Goal: Information Seeking & Learning: Learn about a topic

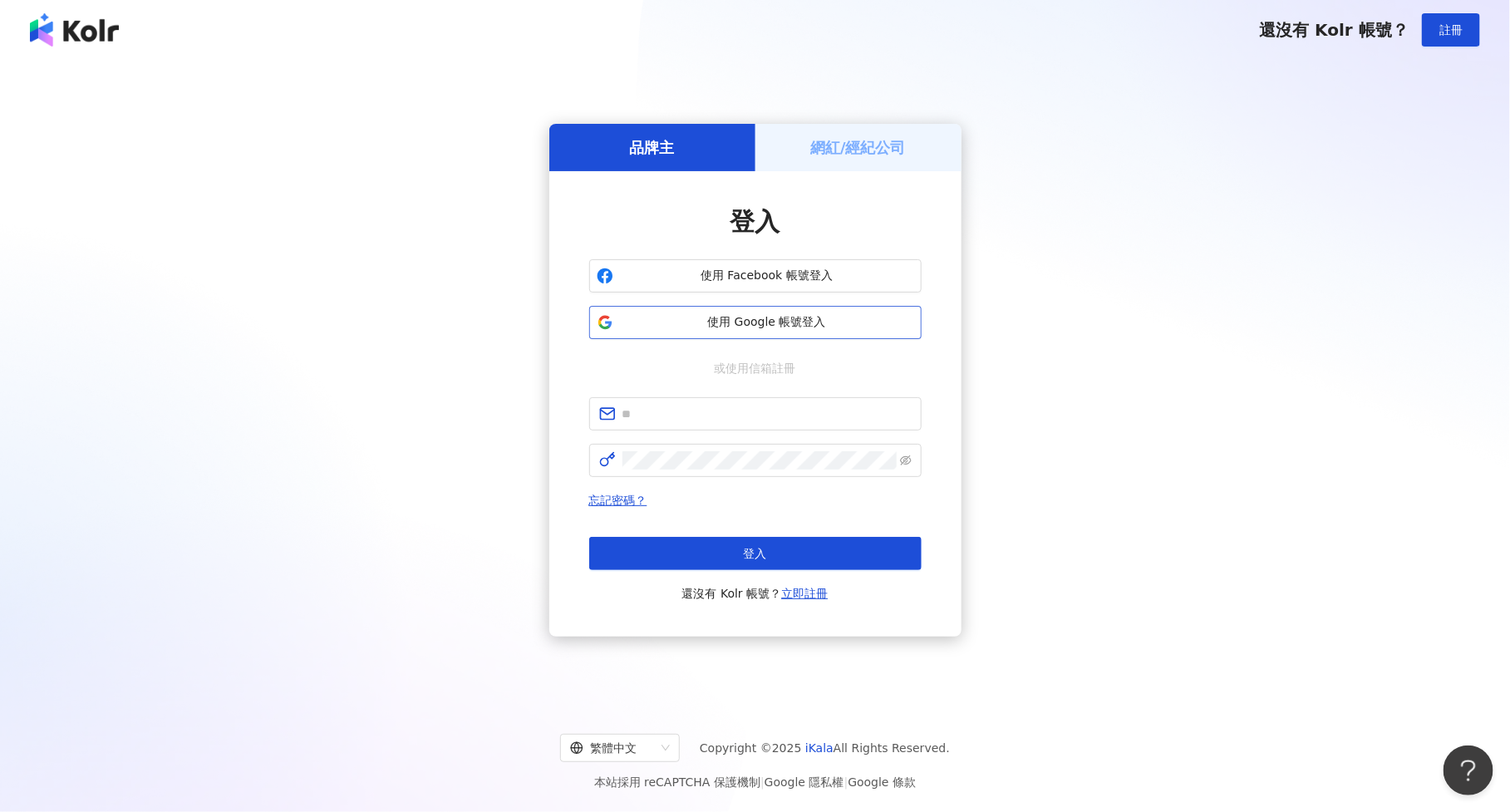
click at [781, 321] on span "使用 Google 帳號登入" at bounding box center [766, 322] width 294 height 17
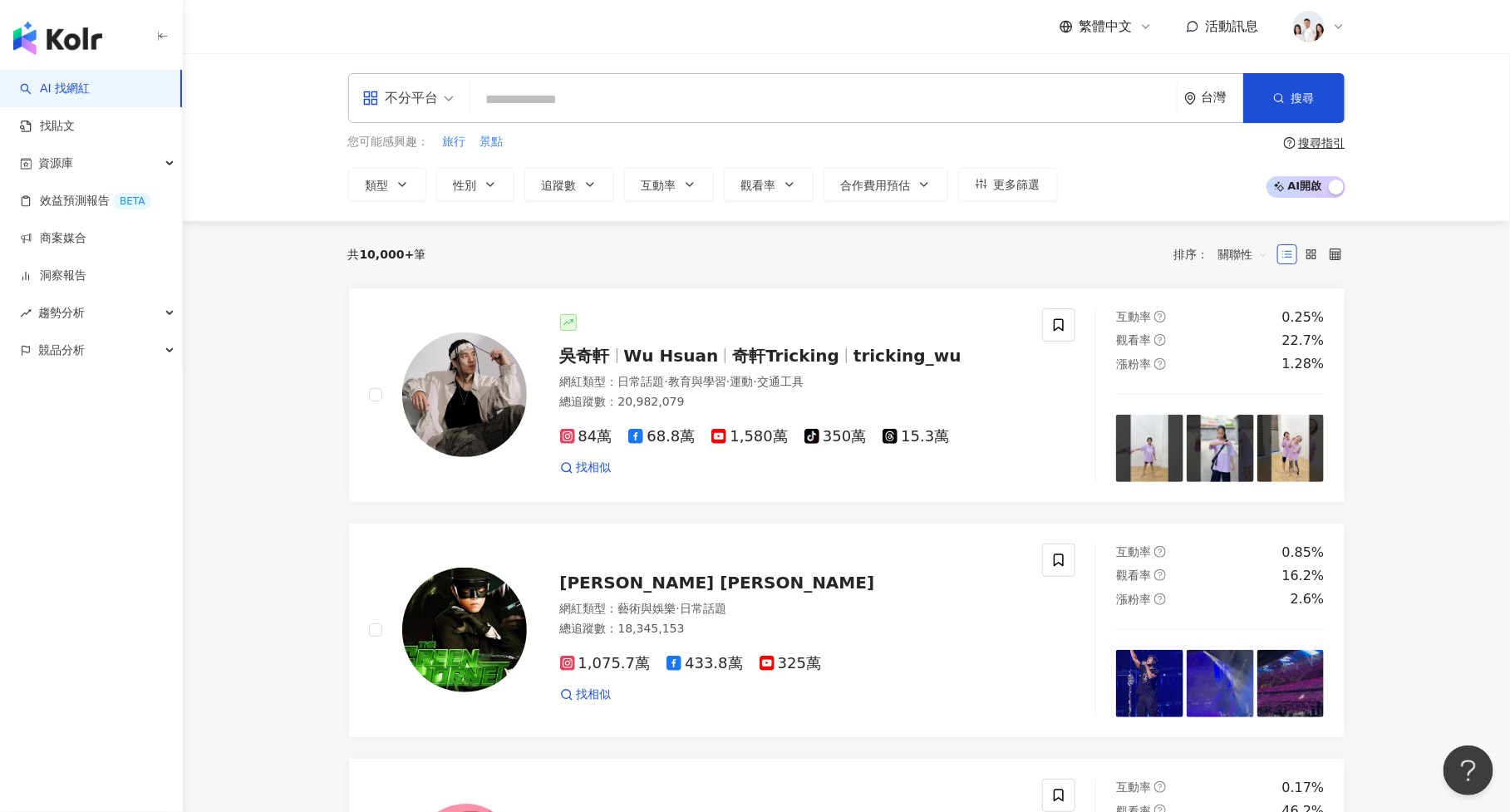
type input "*"
click at [698, 105] on input "search" at bounding box center [824, 100] width 693 height 31
paste input "******"
type input "******"
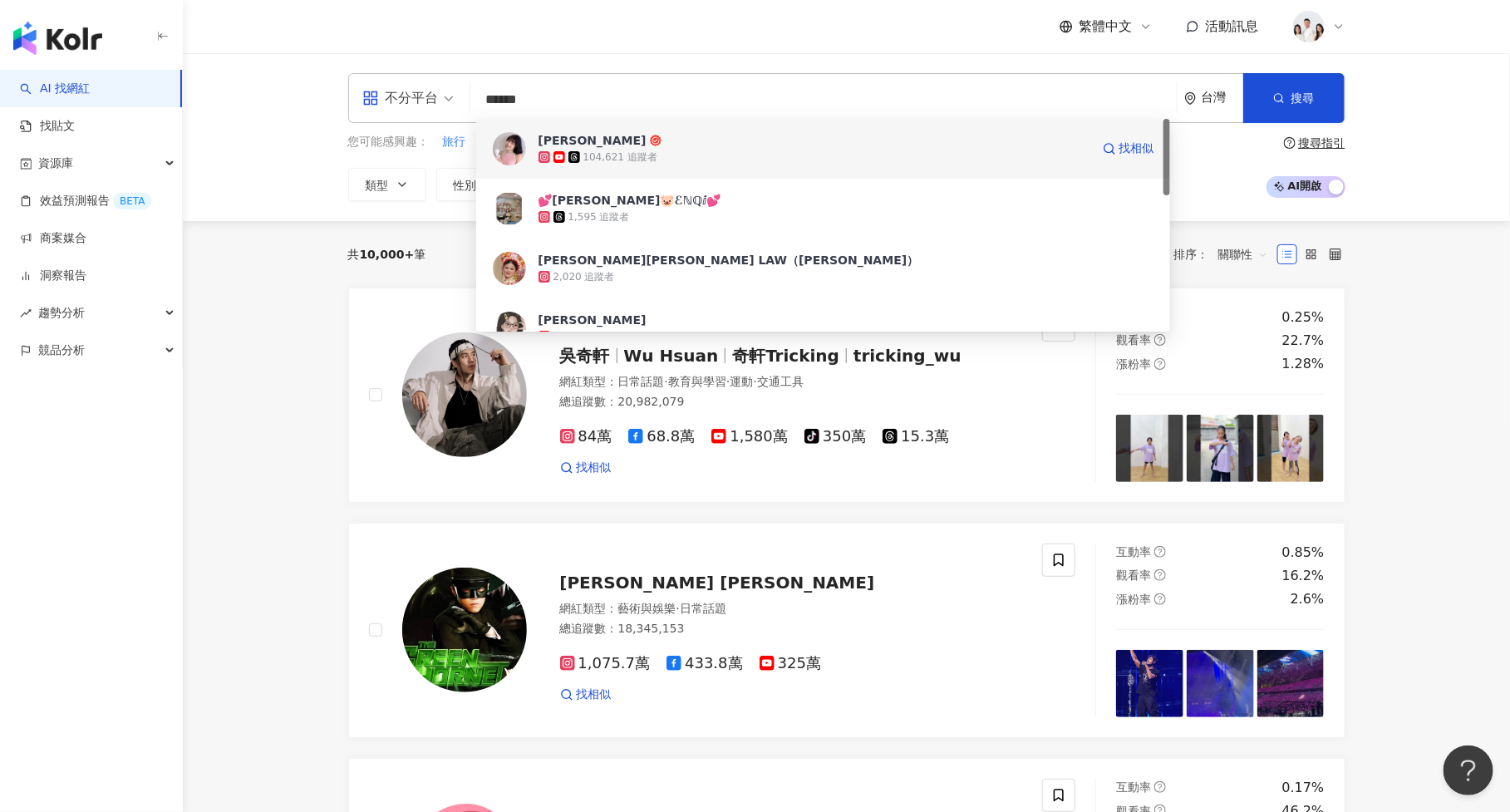
click at [748, 157] on div "104,621 追蹤者" at bounding box center [814, 156] width 551 height 17
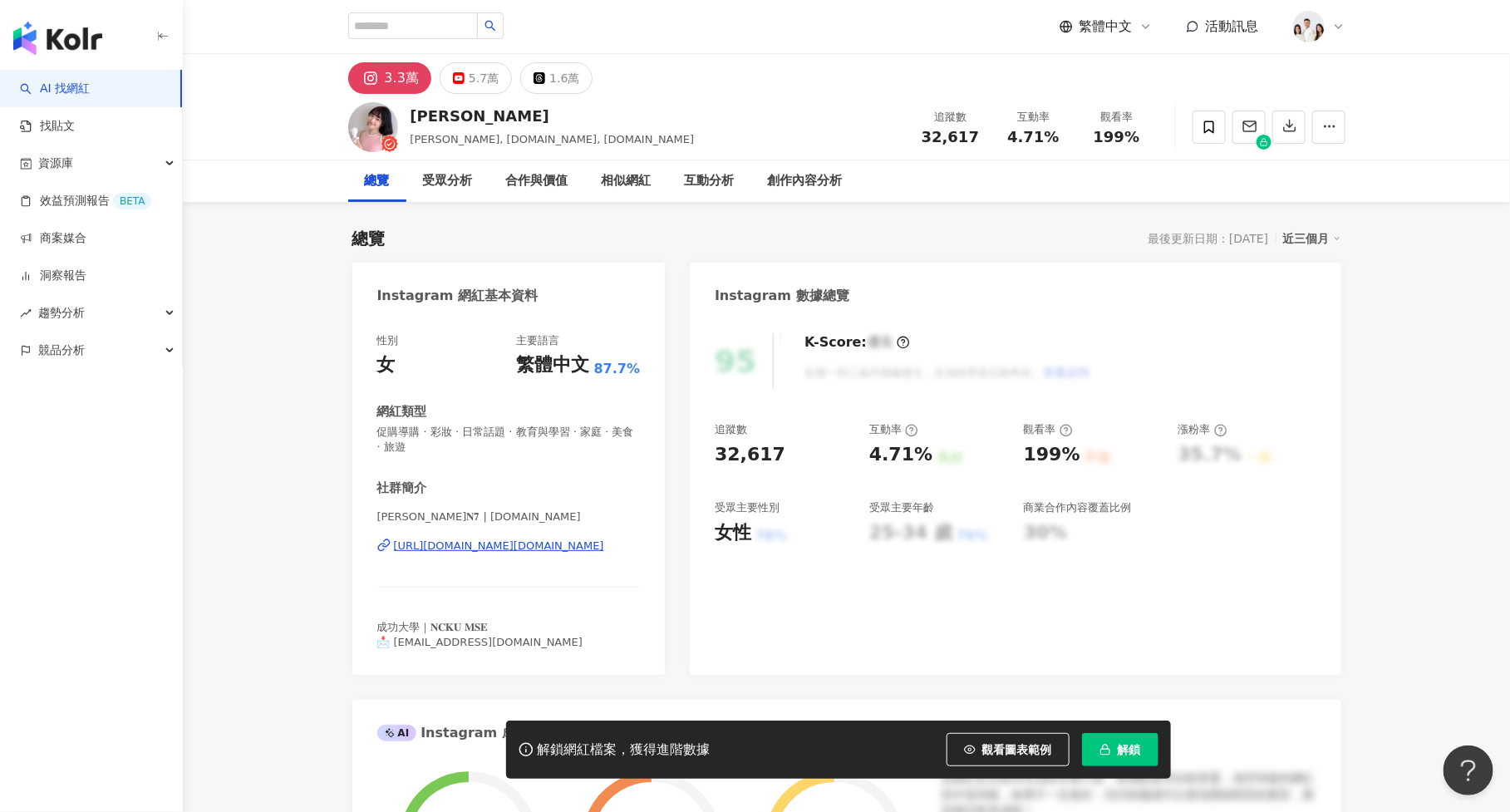
click at [1104, 758] on button "解鎖" at bounding box center [1121, 750] width 76 height 33
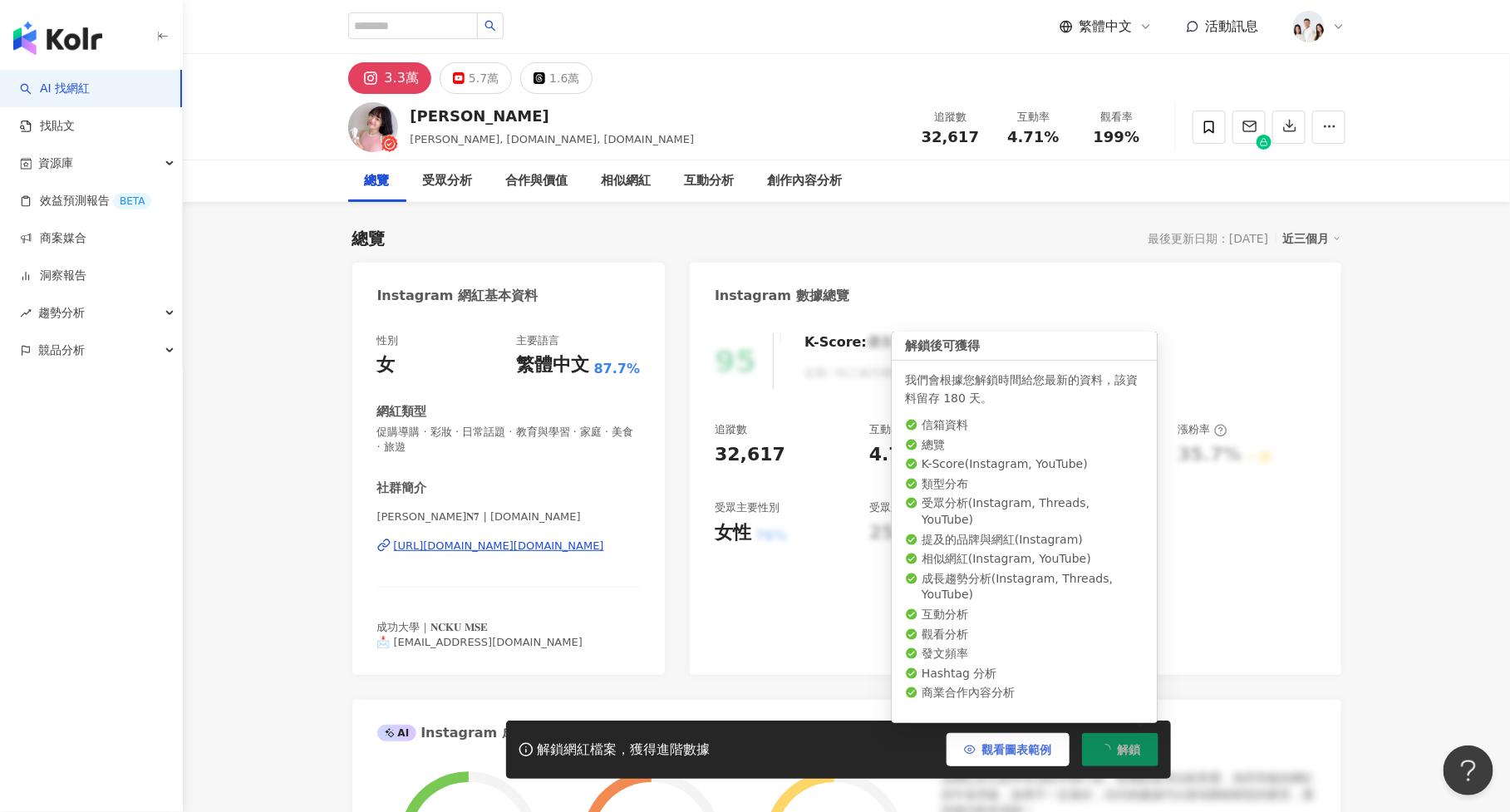
click at [1022, 764] on button "觀看圖表範例" at bounding box center [1008, 750] width 123 height 33
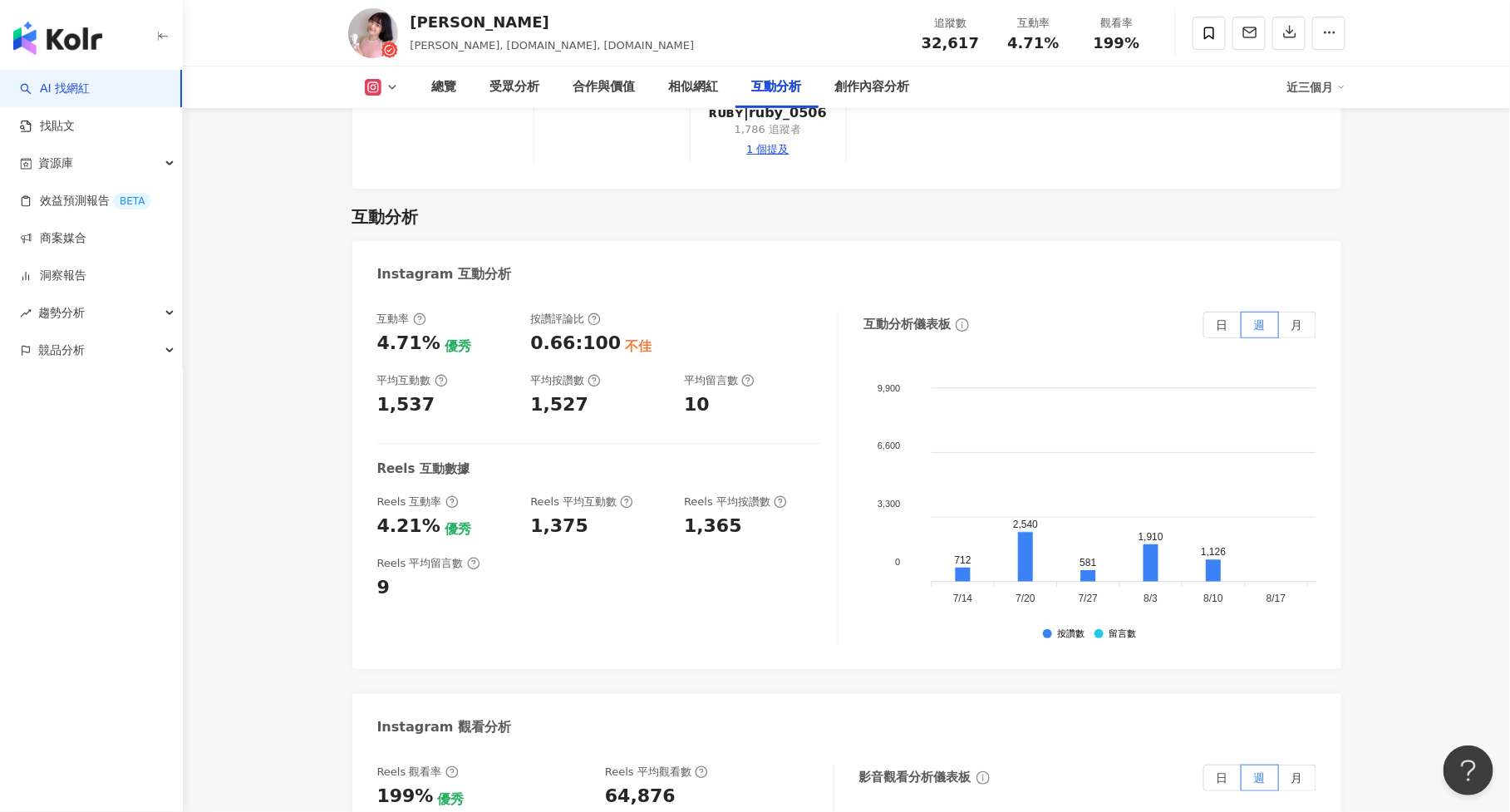
scroll to position [3222, 0]
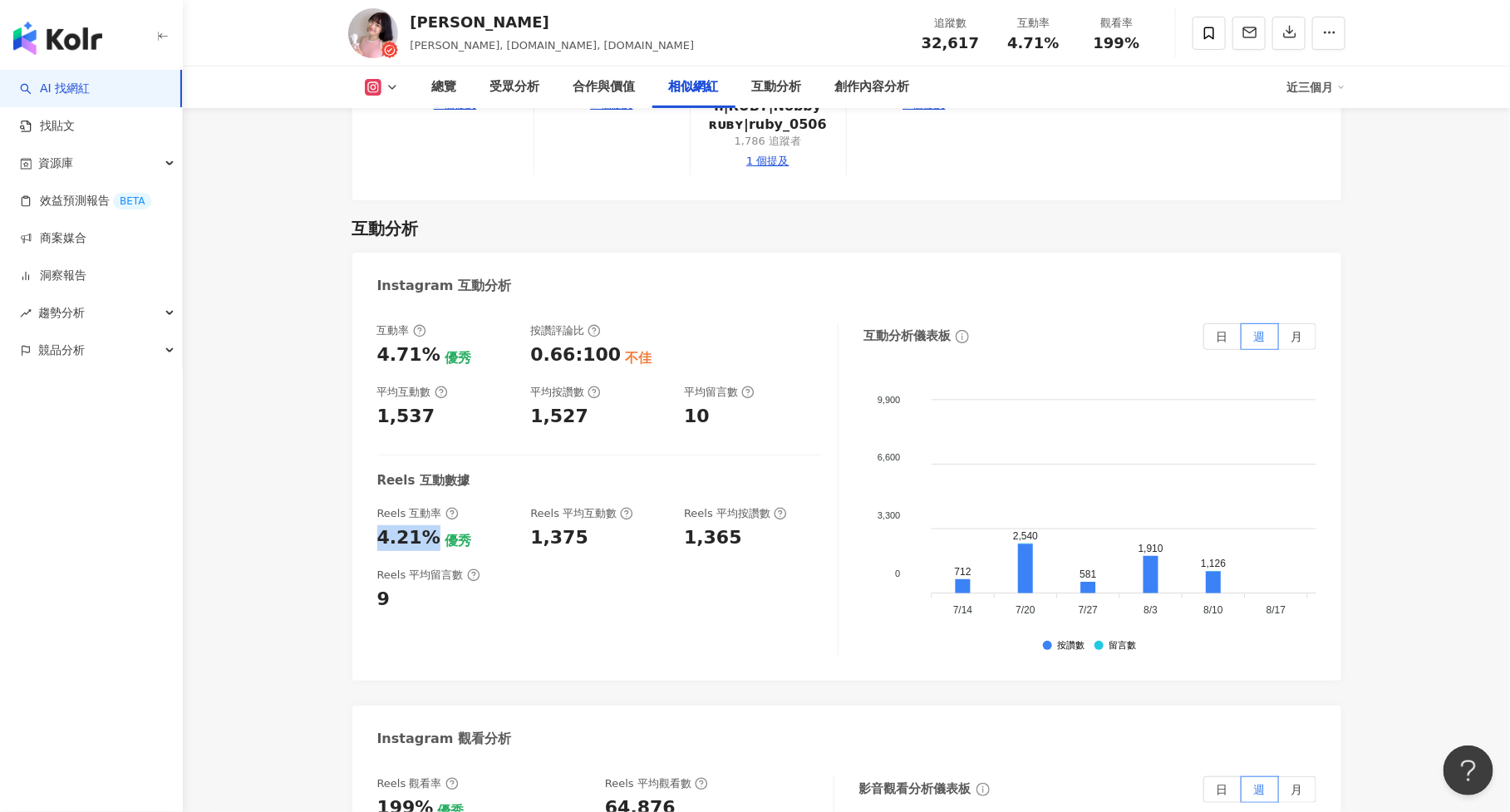
drag, startPoint x: 378, startPoint y: 540, endPoint x: 423, endPoint y: 537, distance: 45.1
click at [423, 537] on div "4.21%" at bounding box center [409, 538] width 63 height 25
copy div "4.21%"
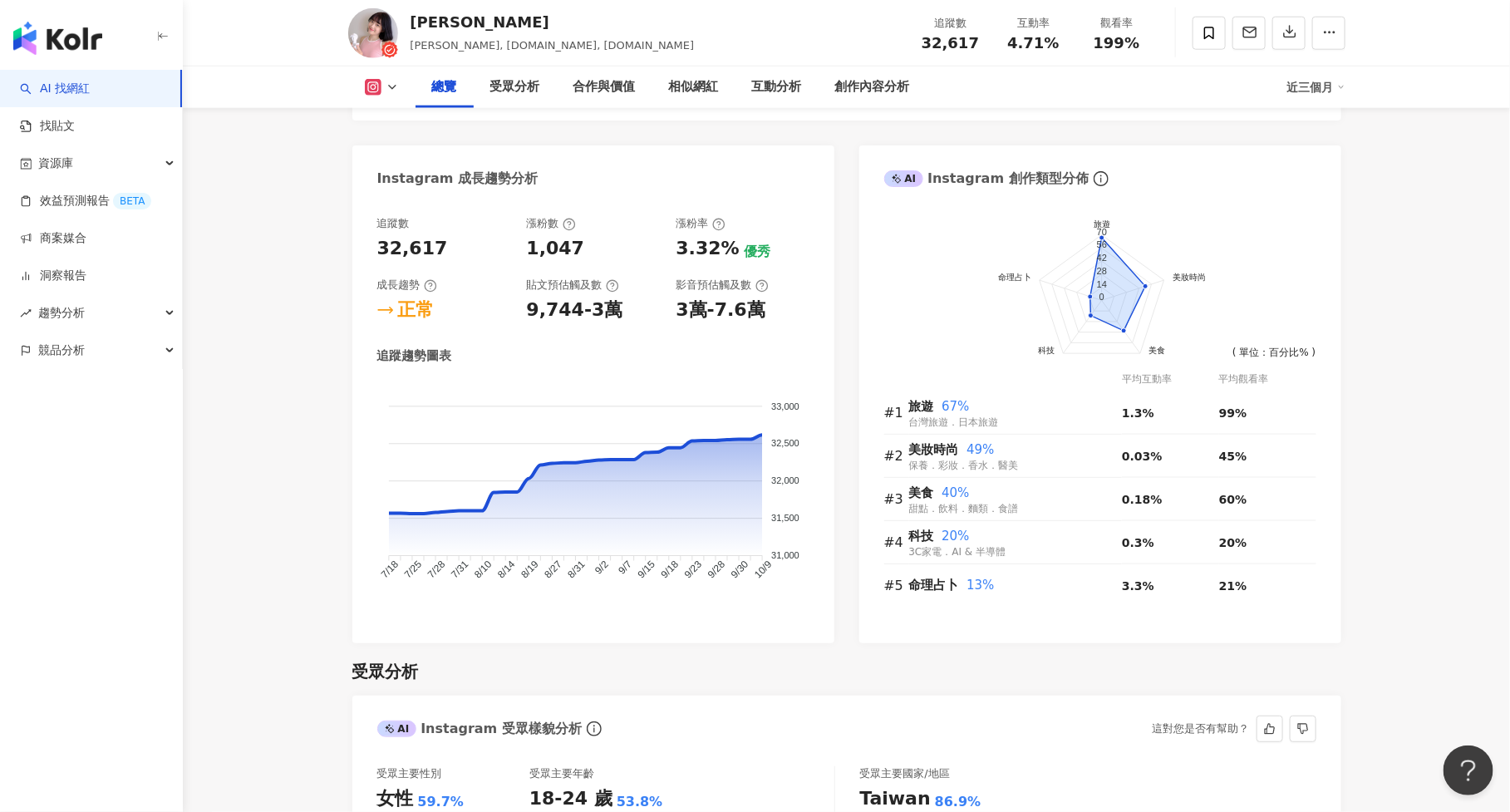
scroll to position [814, 0]
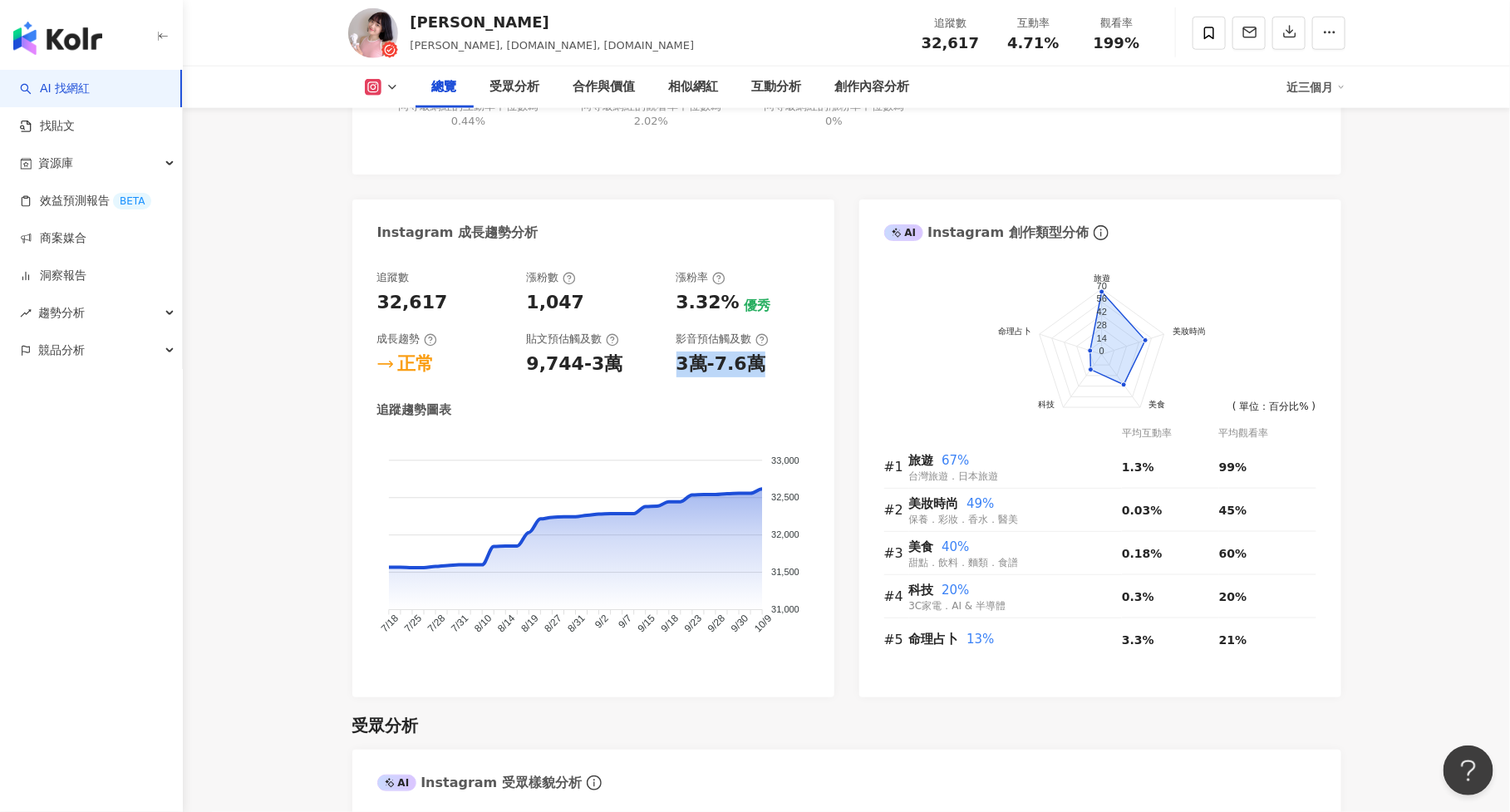
drag, startPoint x: 675, startPoint y: 367, endPoint x: 795, endPoint y: 367, distance: 120.0
click at [795, 367] on div "3萬-7.6萬" at bounding box center [743, 364] width 133 height 25
copy div "3萬-7.6萬"
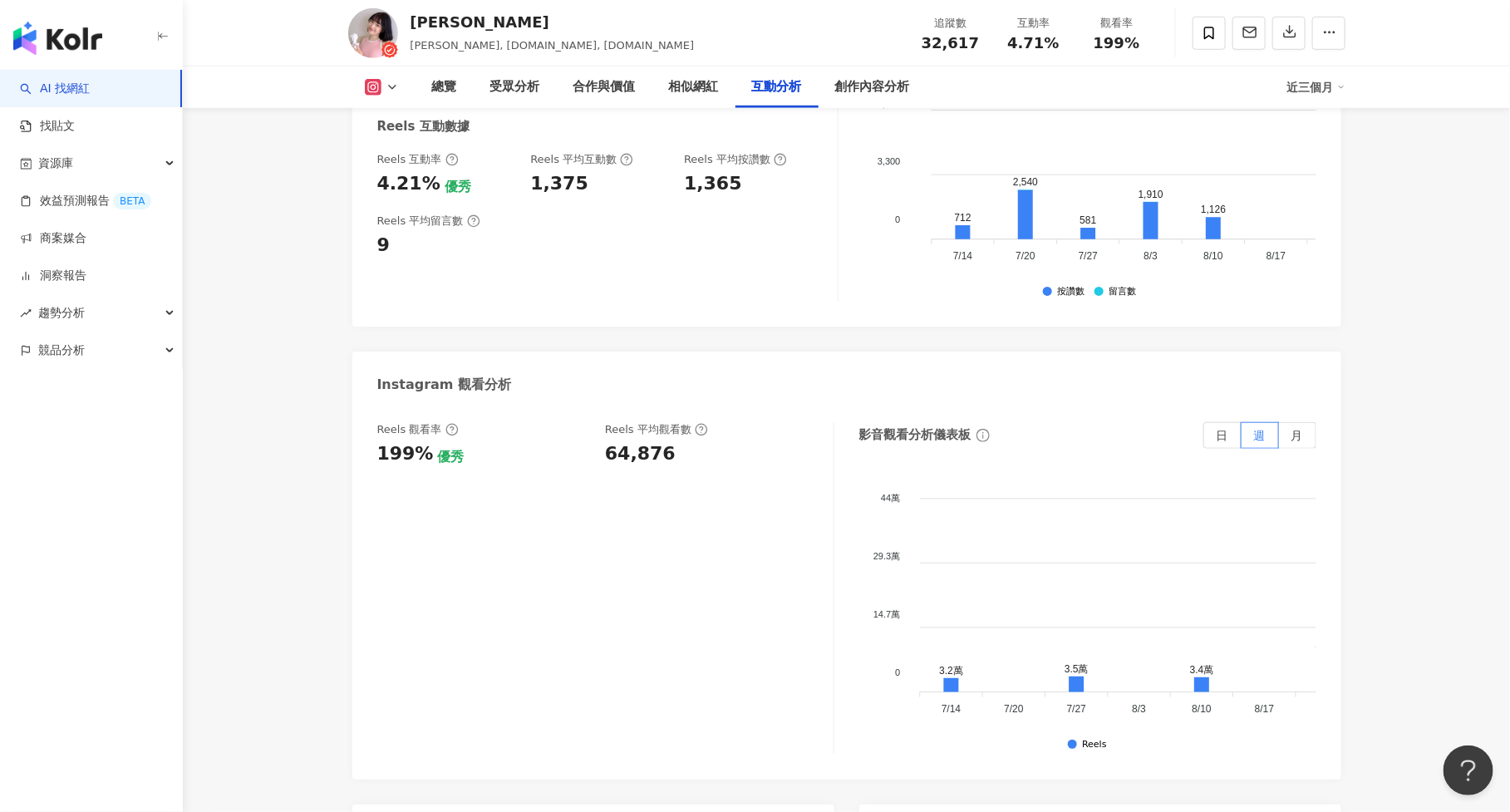
scroll to position [3579, 0]
drag, startPoint x: 379, startPoint y: 445, endPoint x: 427, endPoint y: 451, distance: 48.4
click at [427, 451] on div "199% 優秀" at bounding box center [483, 452] width 212 height 25
copy div "199%"
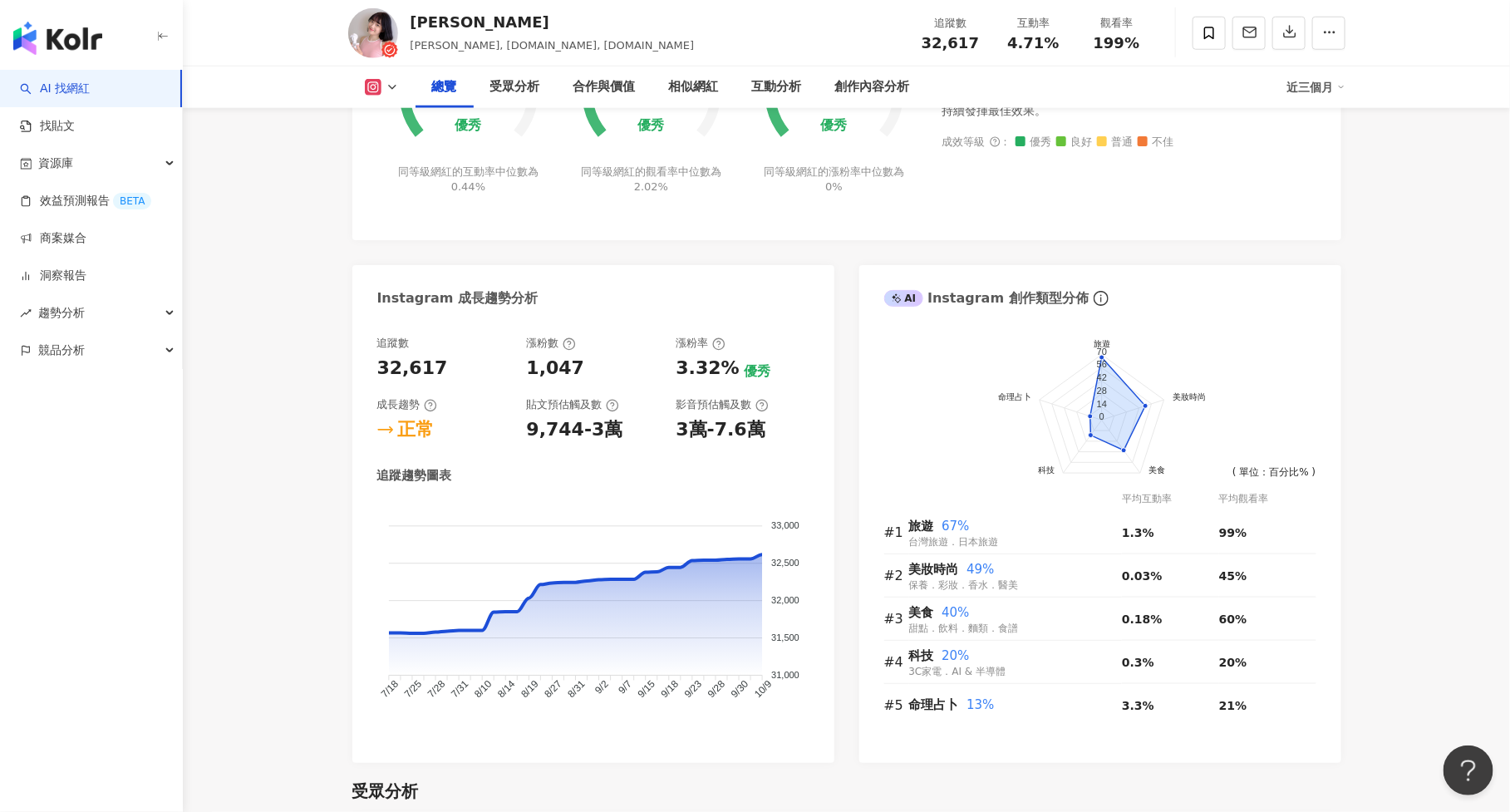
scroll to position [0, 0]
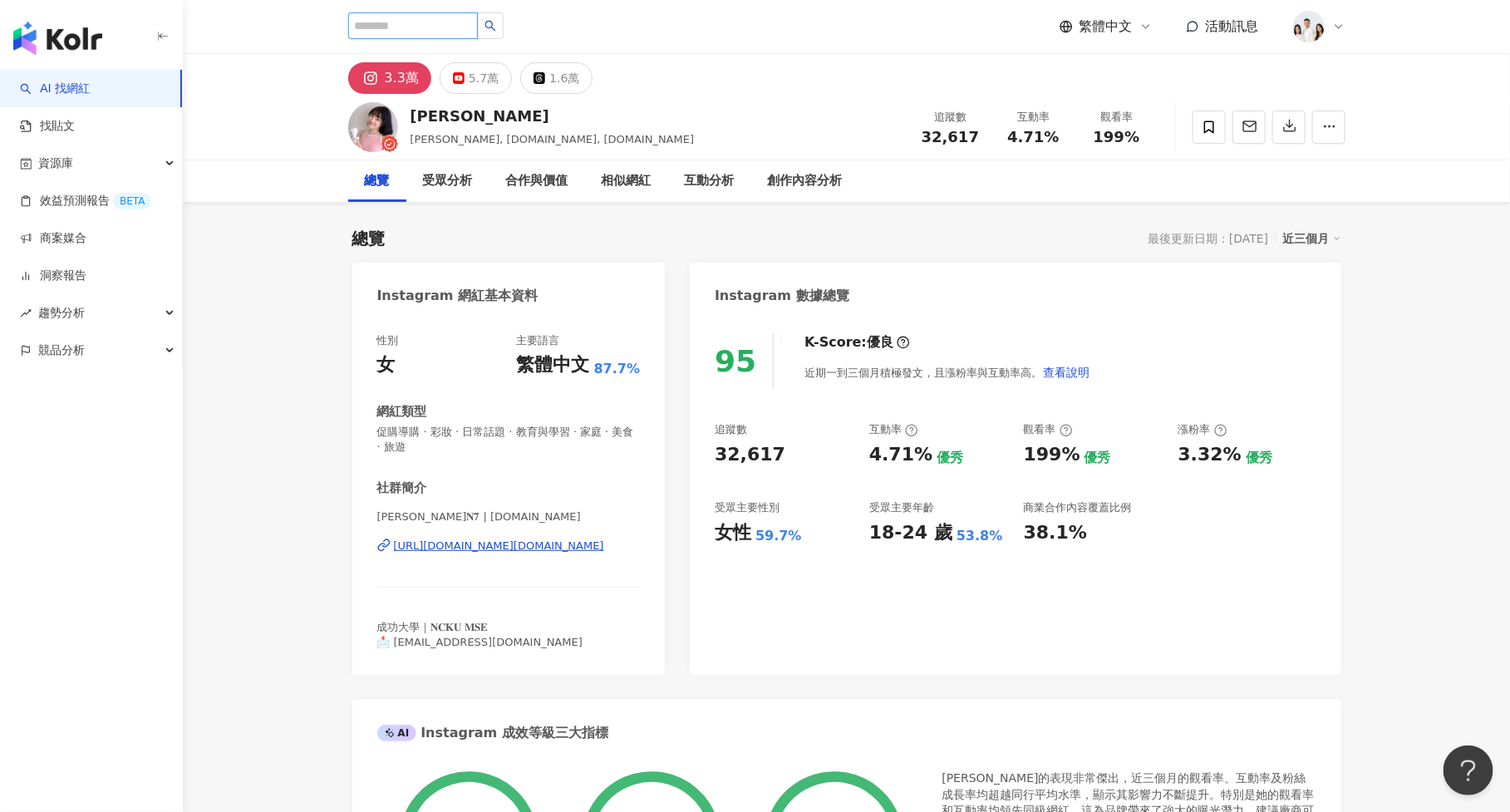
click at [371, 32] on input "search" at bounding box center [413, 25] width 130 height 26
paste input "**********"
type input "**********"
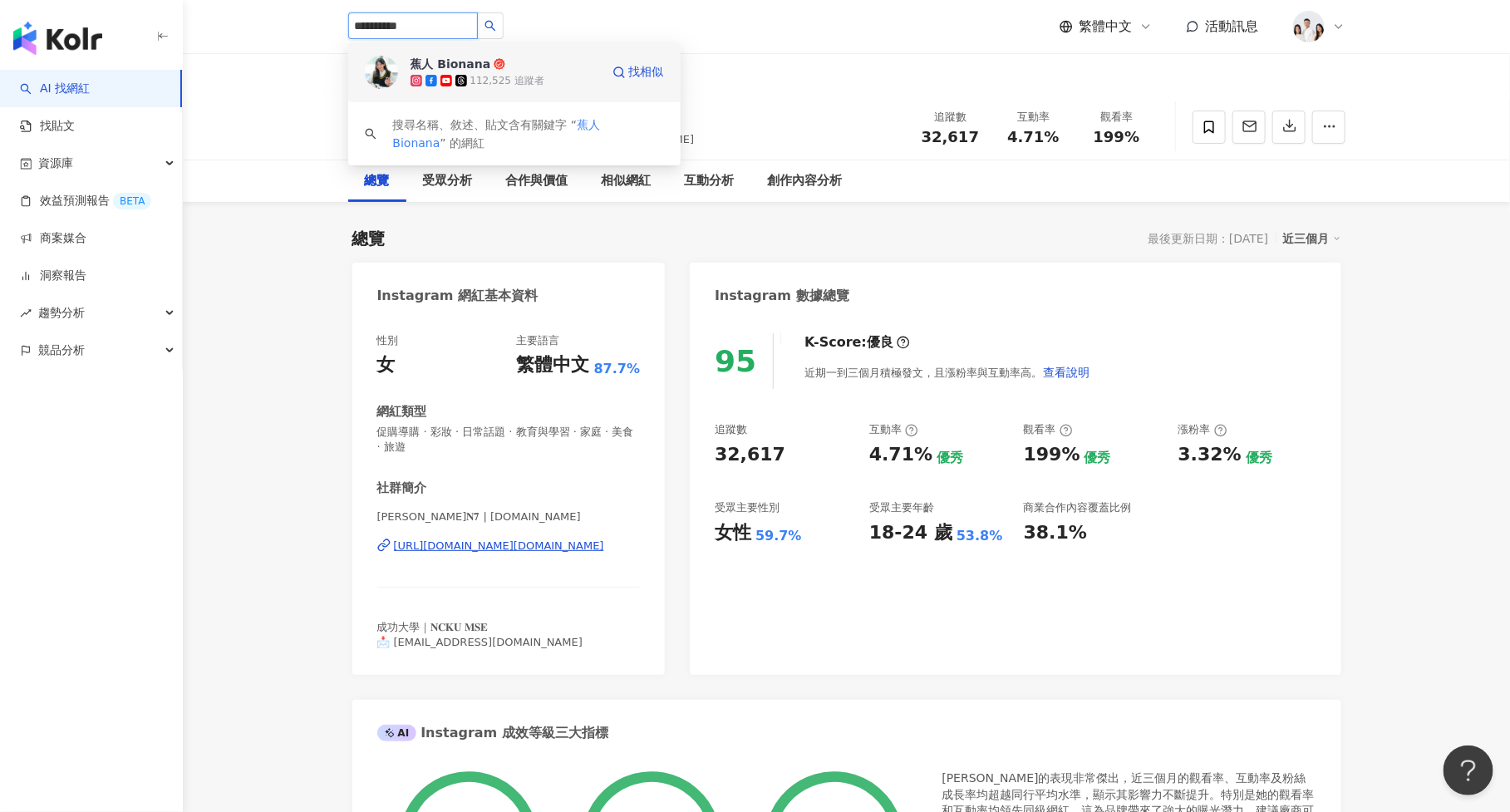
click at [390, 75] on img at bounding box center [382, 72] width 33 height 33
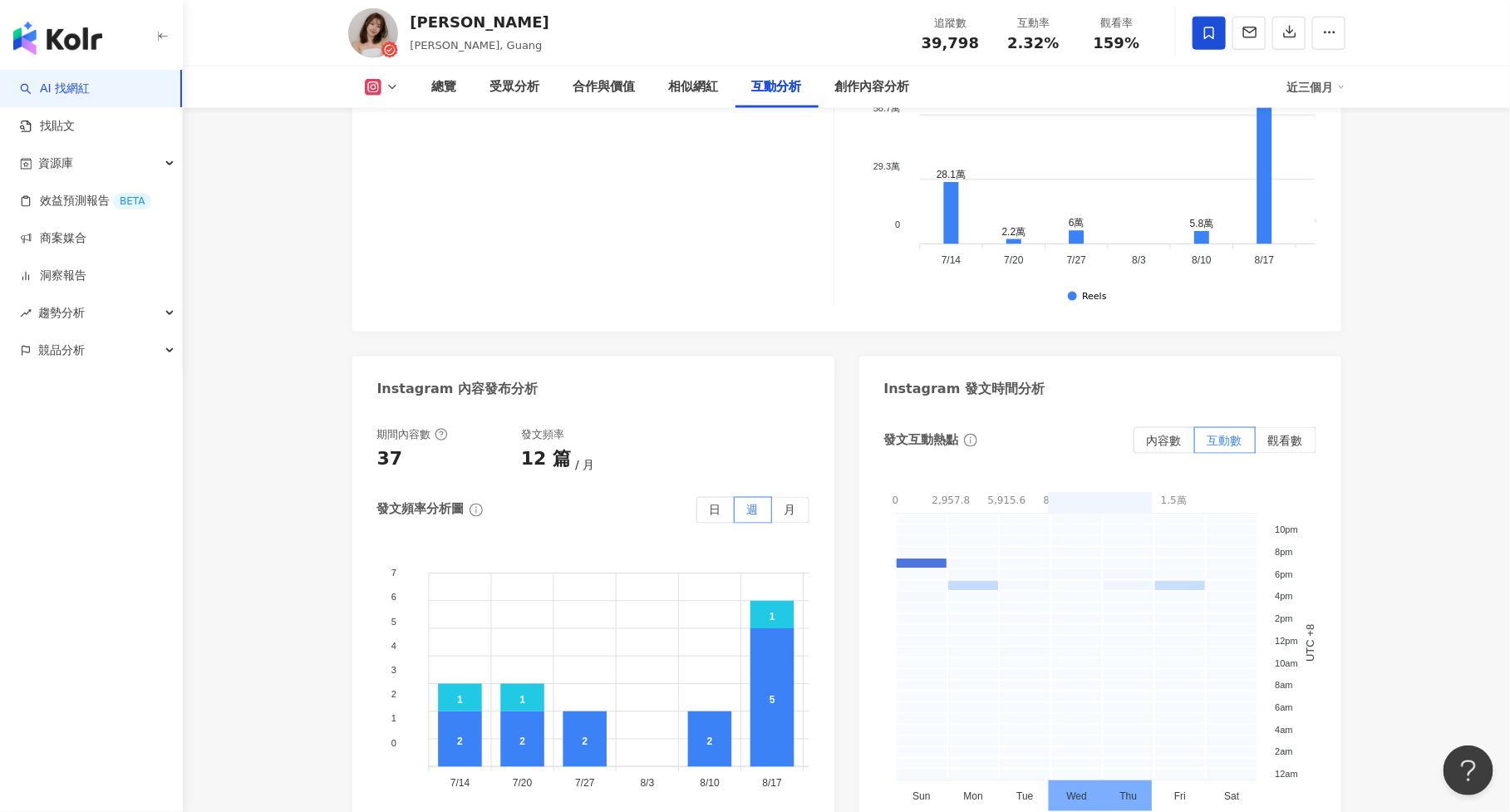
scroll to position [3335, 0]
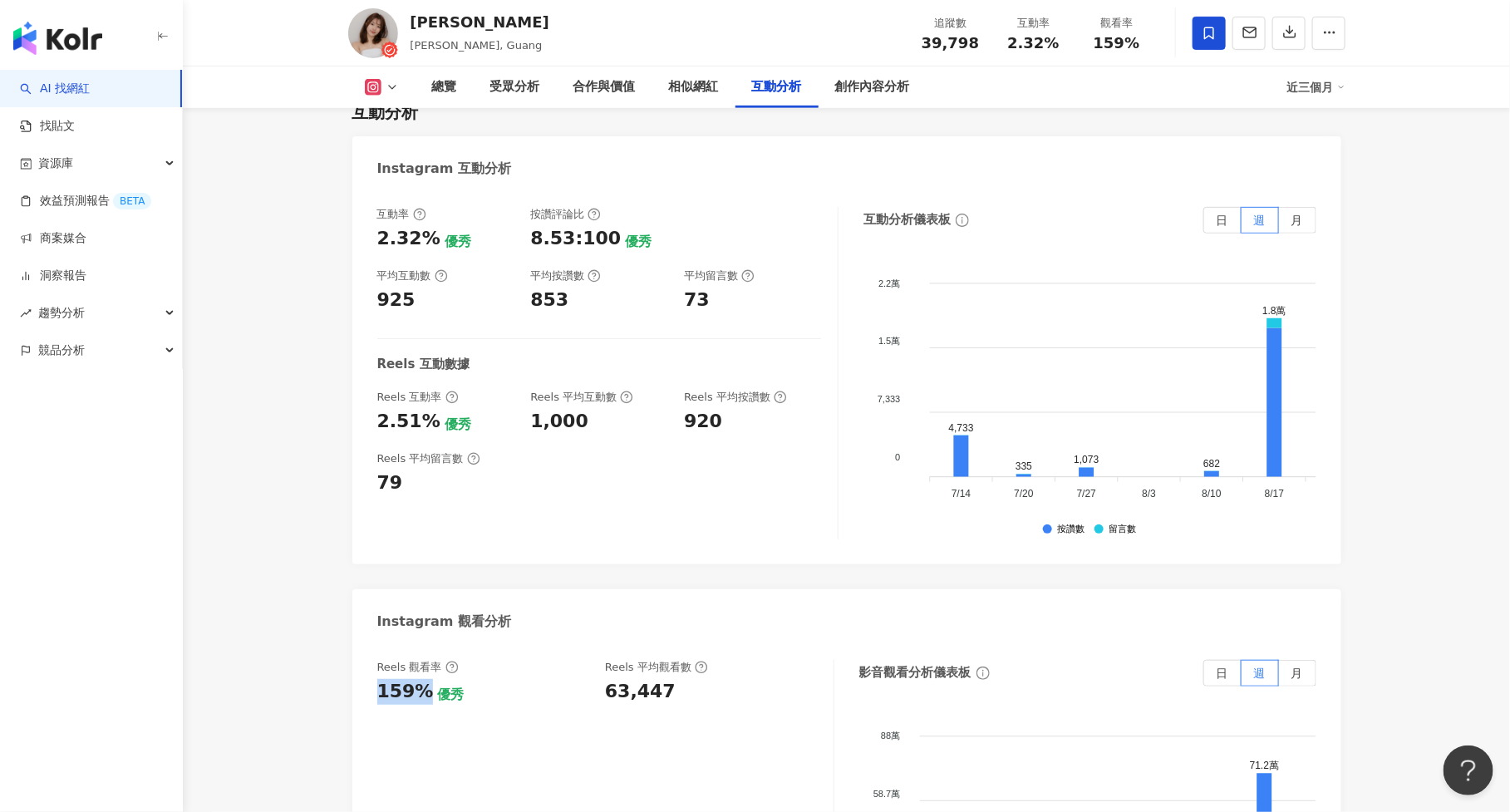
drag, startPoint x: 422, startPoint y: 670, endPoint x: 369, endPoint y: 670, distance: 53.0
copy div "159%"
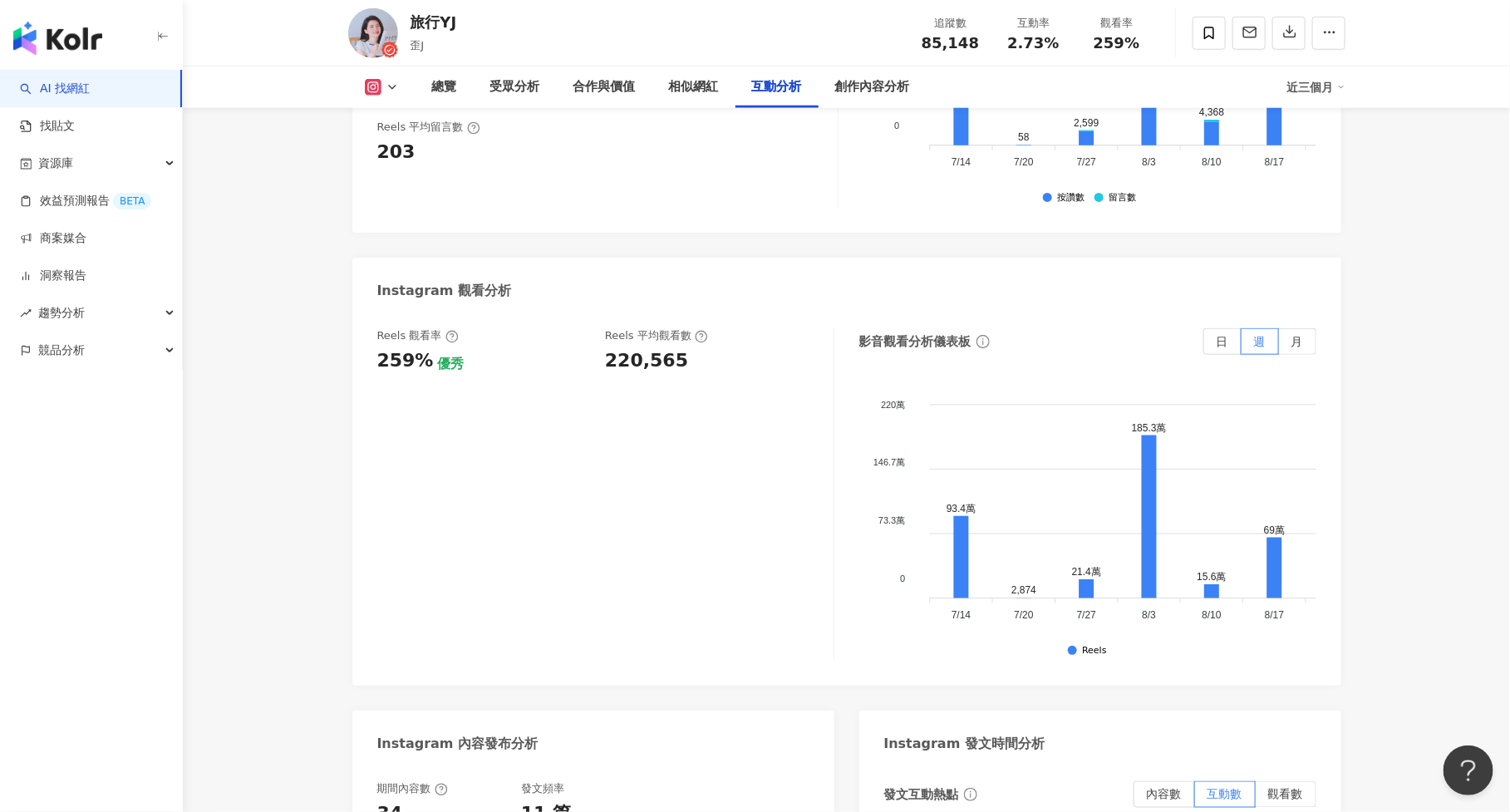
scroll to position [3717, 0]
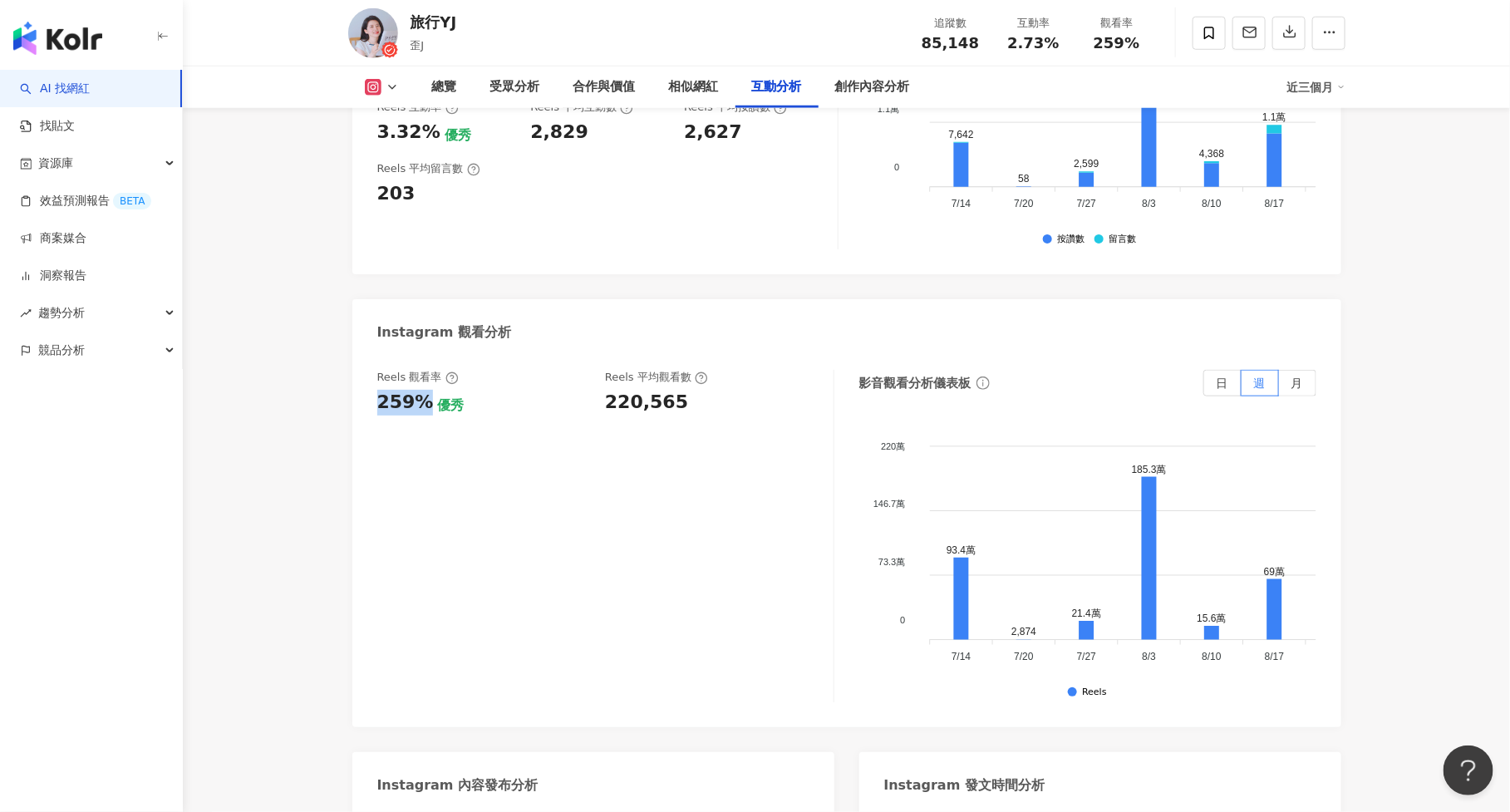
drag, startPoint x: 378, startPoint y: 307, endPoint x: 422, endPoint y: 307, distance: 44.0
click at [422, 389] on div "259%" at bounding box center [406, 402] width 57 height 25
copy div "259%"
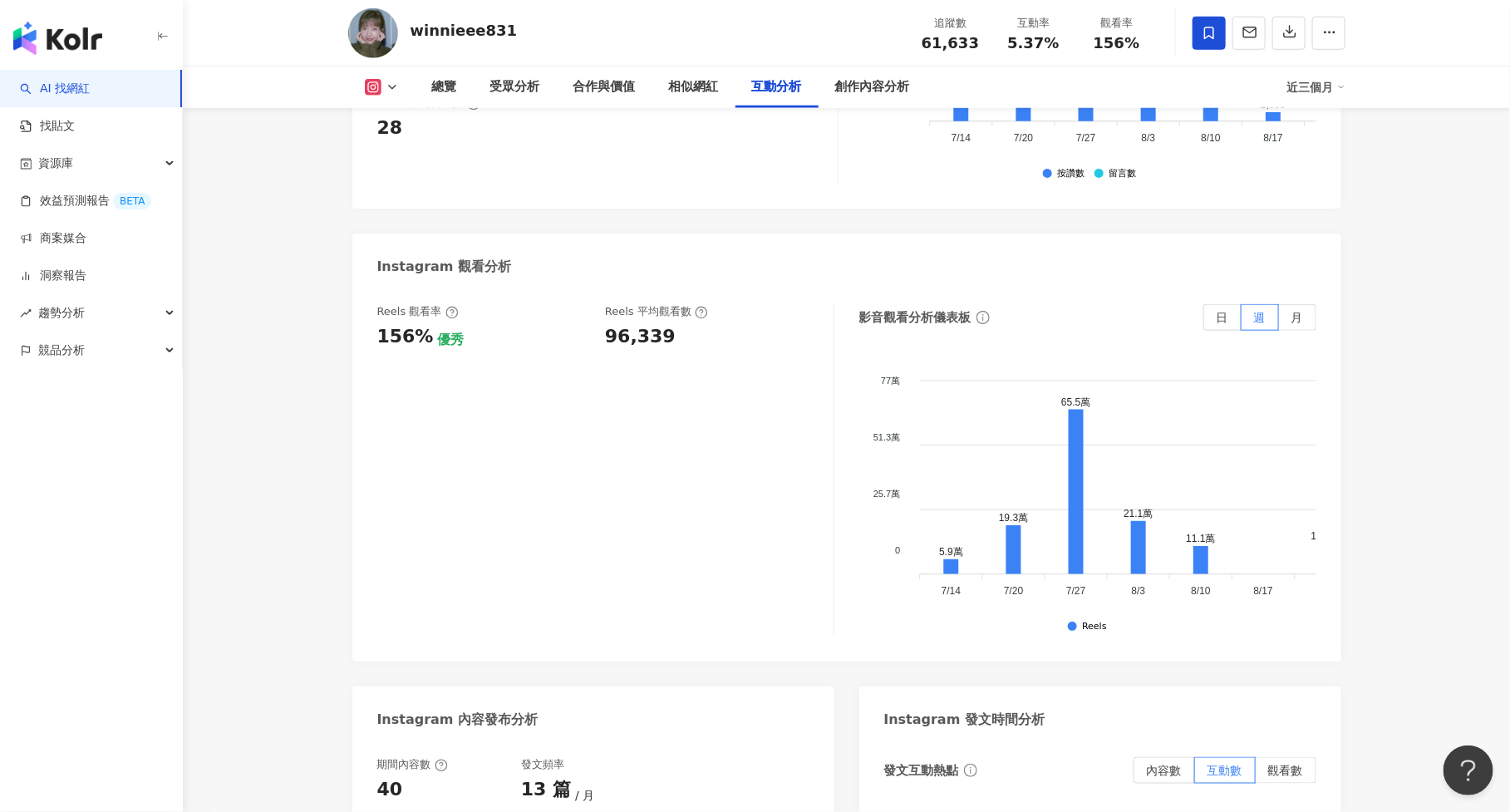
scroll to position [3741, 0]
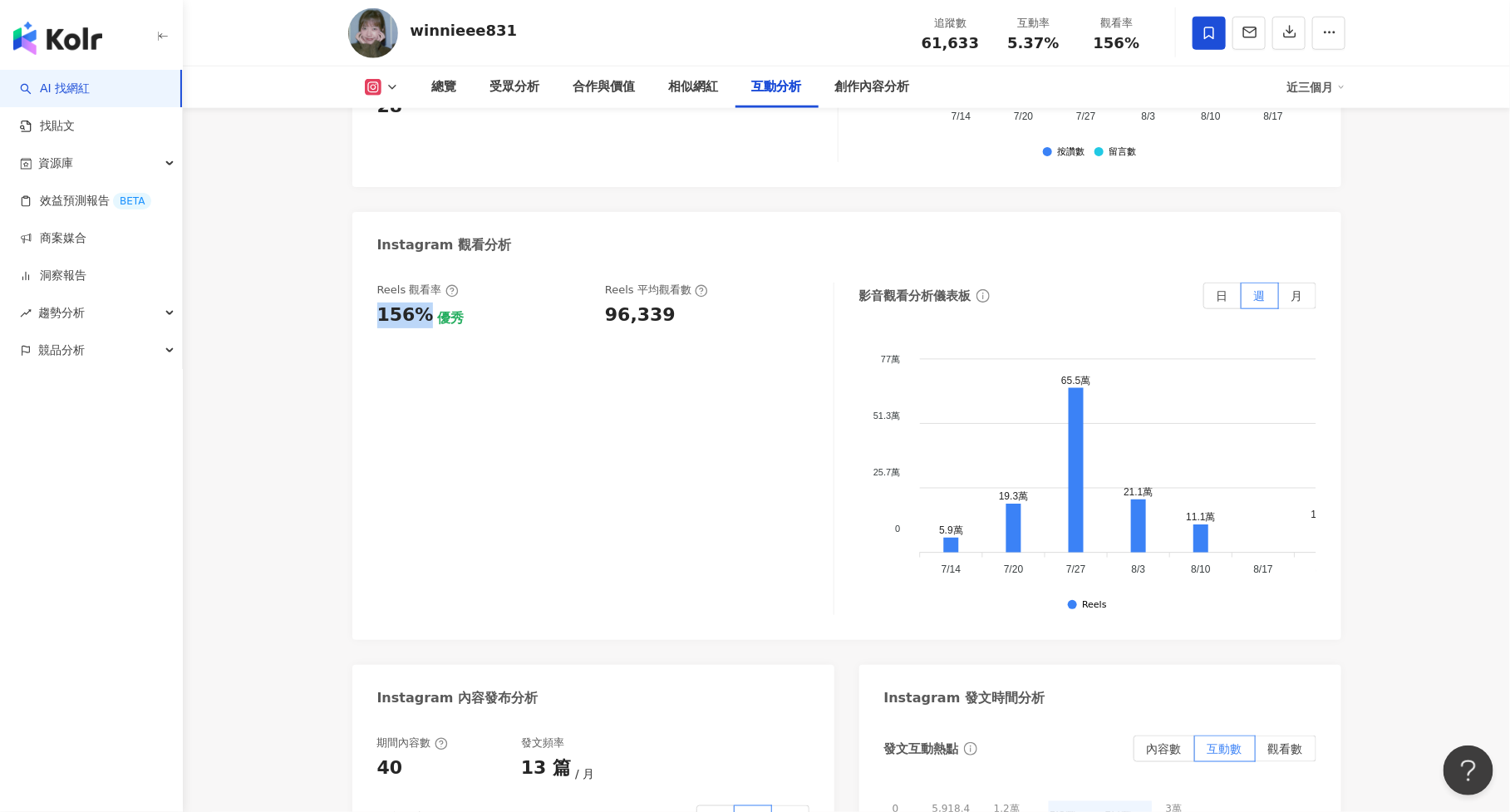
drag, startPoint x: 369, startPoint y: 257, endPoint x: 425, endPoint y: 257, distance: 56.0
click at [425, 265] on div "Reels 觀看率 156% 優秀 Reels 平均觀看數 96,339 影音觀看分析儀表板 日 週 月 77萬 77萬 51.3萬 51.3萬 25.7萬 …" at bounding box center [846, 452] width 989 height 374
copy div "156%"
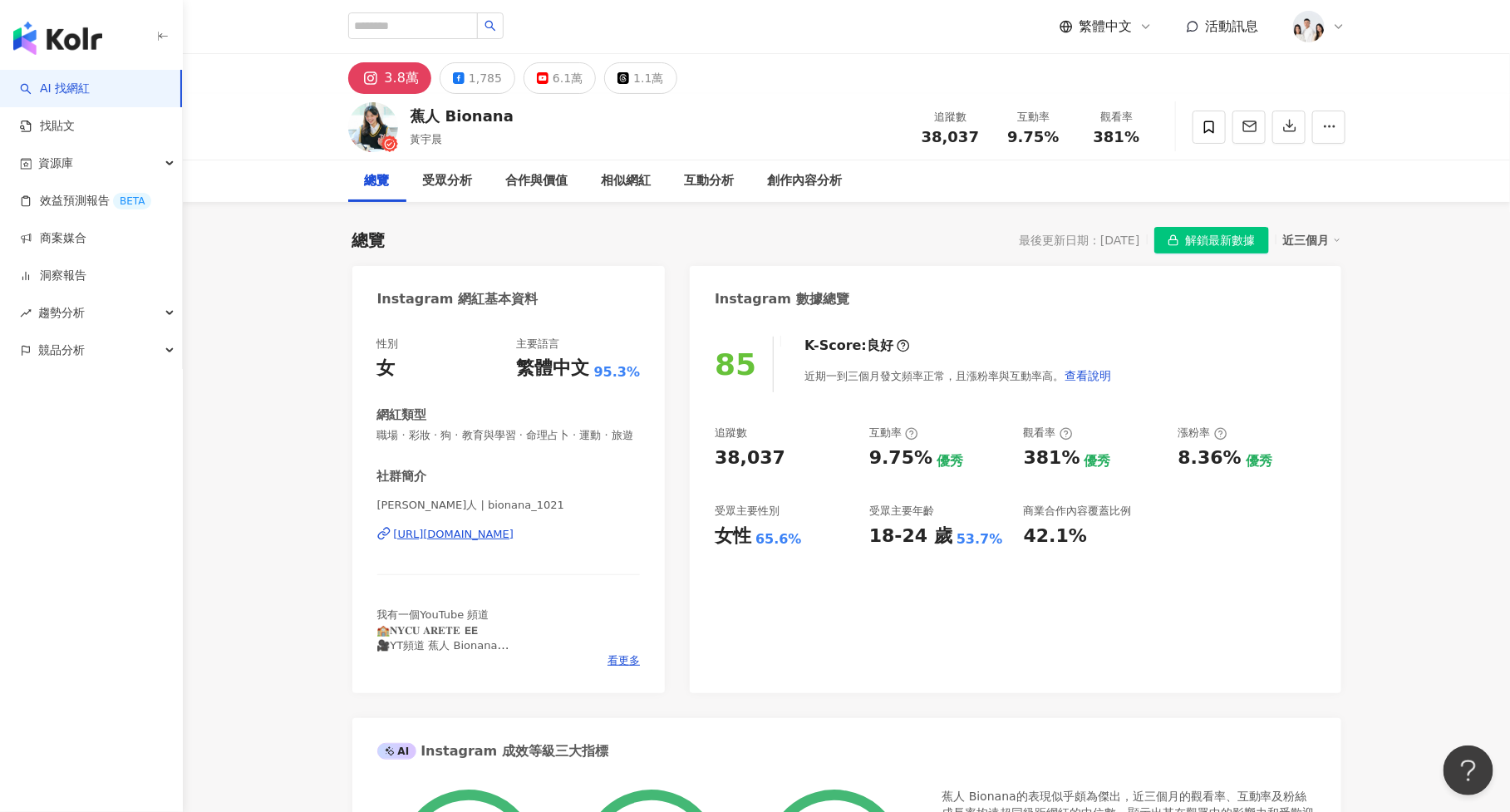
click at [1201, 248] on span "解鎖最新數據" at bounding box center [1221, 240] width 70 height 26
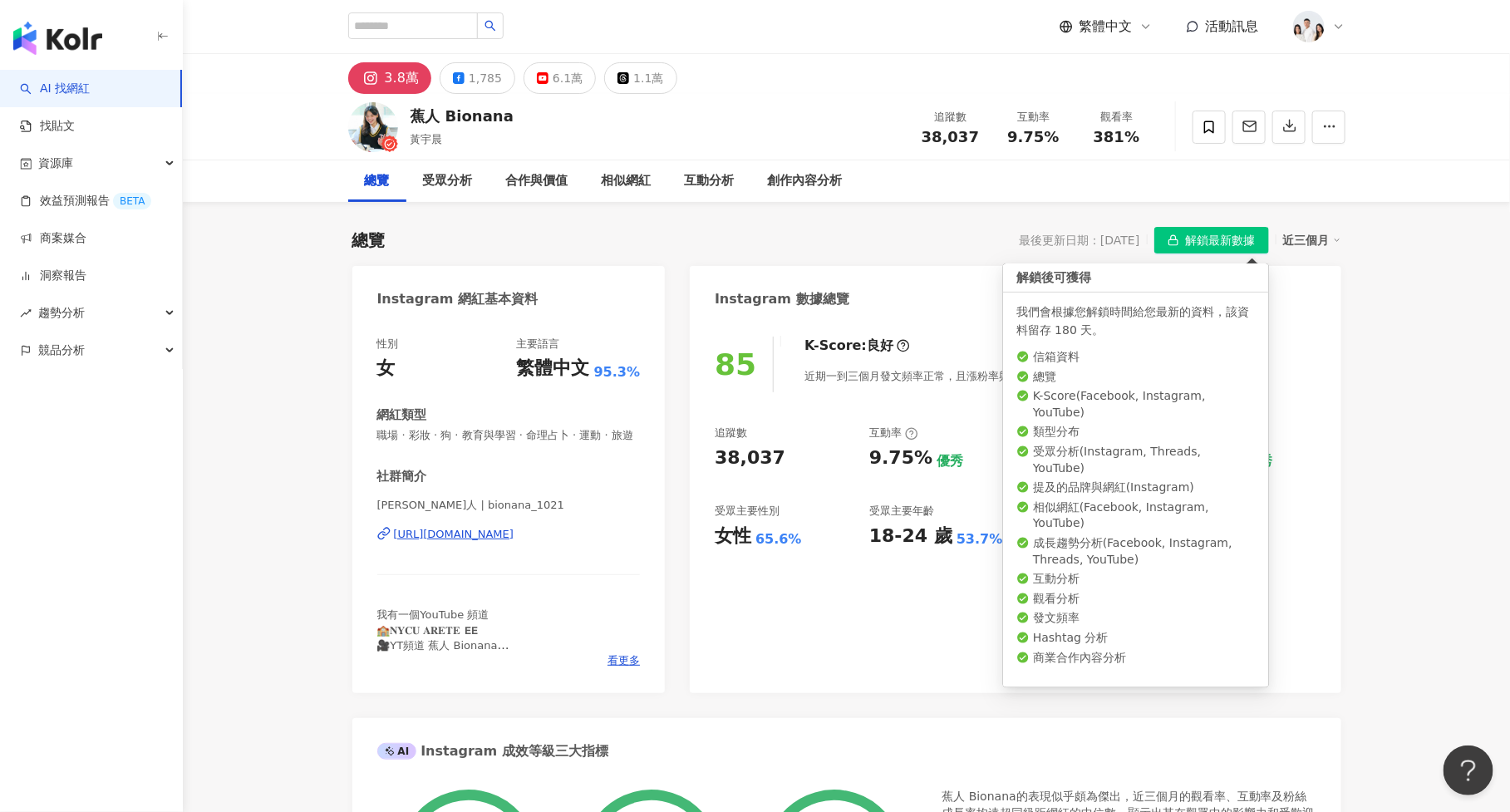
click at [1163, 238] on button "解鎖最新數據" at bounding box center [1212, 239] width 115 height 26
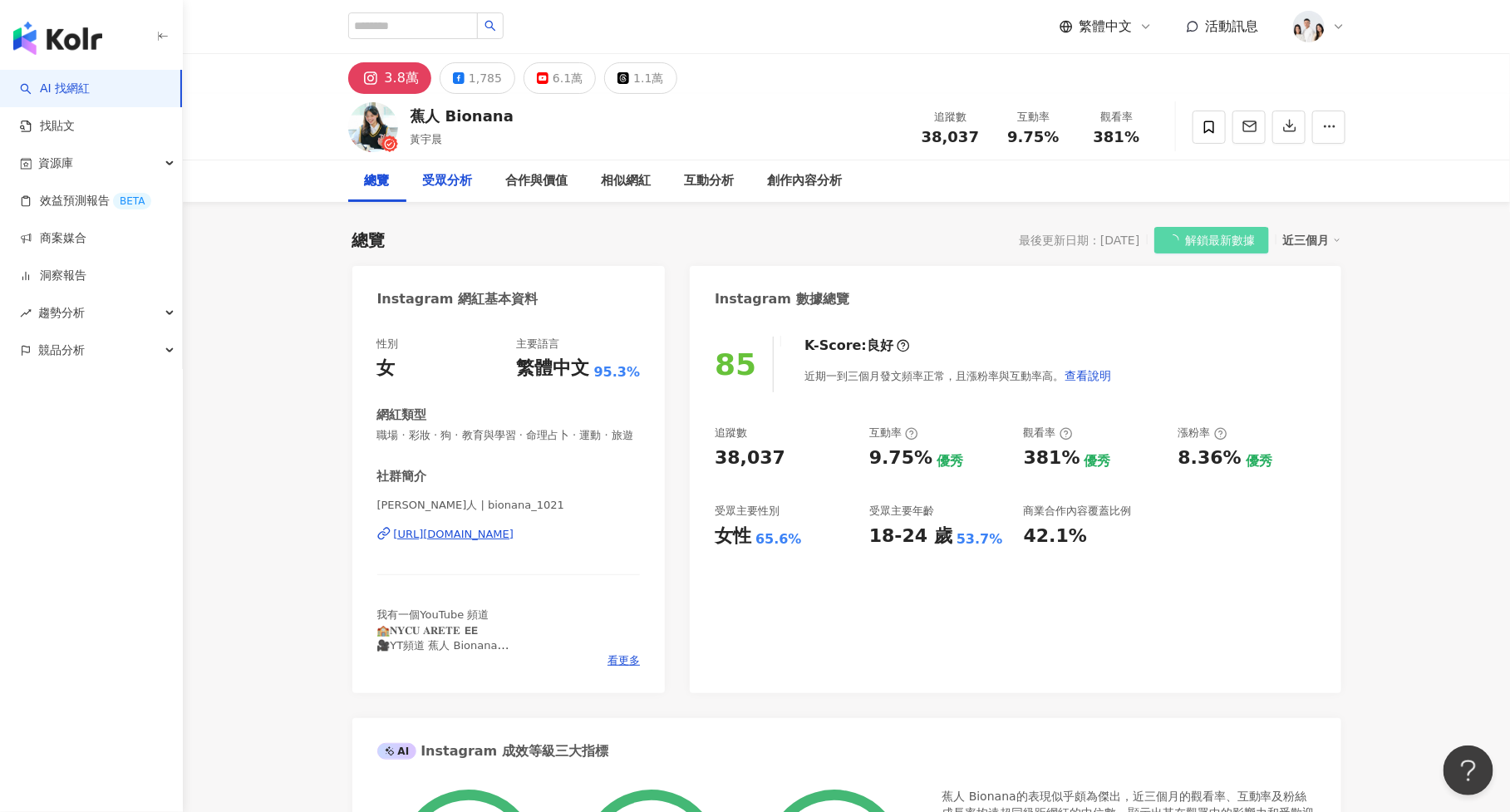
click at [468, 167] on div "受眾分析" at bounding box center [447, 181] width 83 height 42
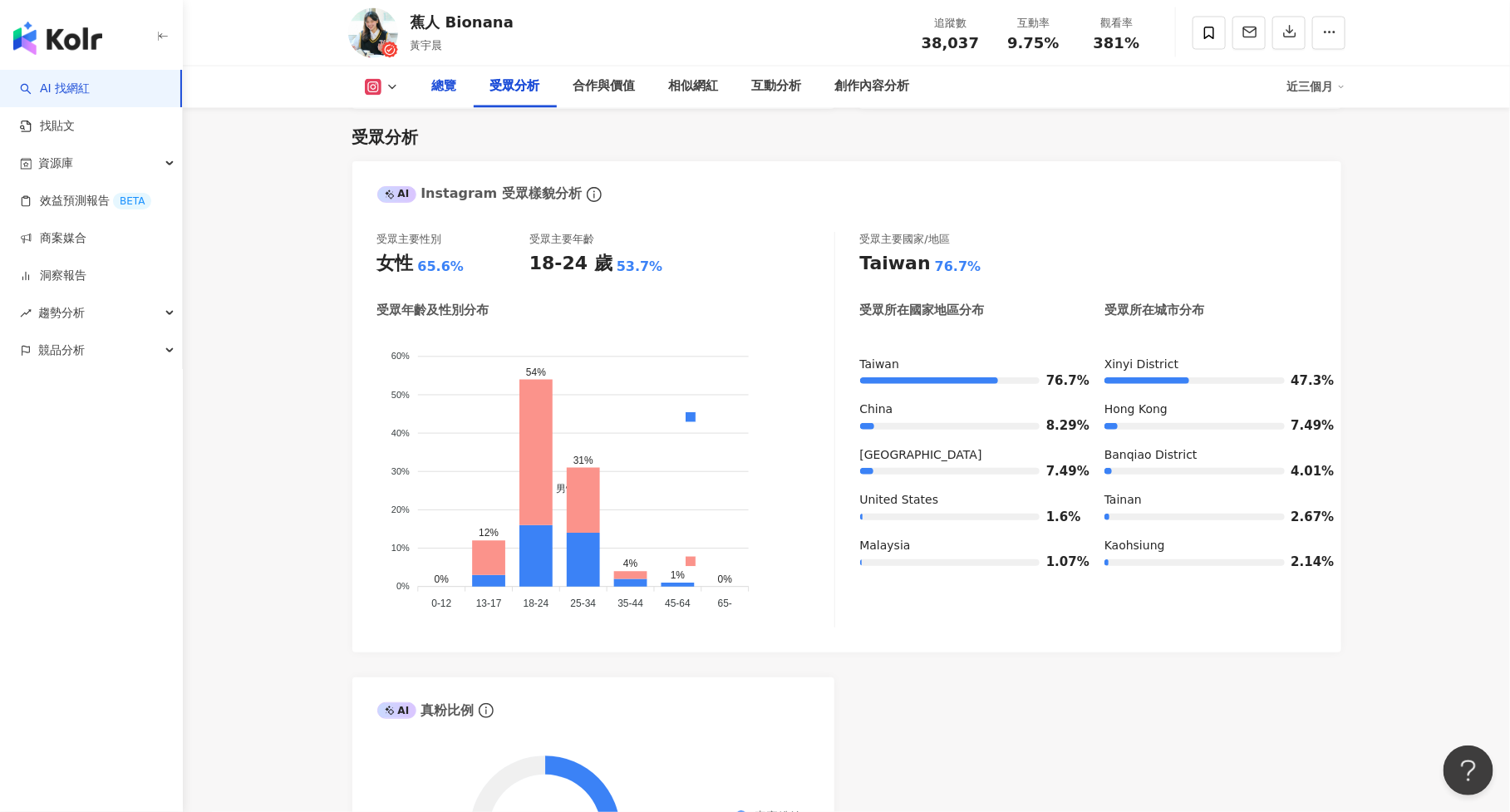
click at [433, 91] on div "總覽" at bounding box center [445, 87] width 25 height 20
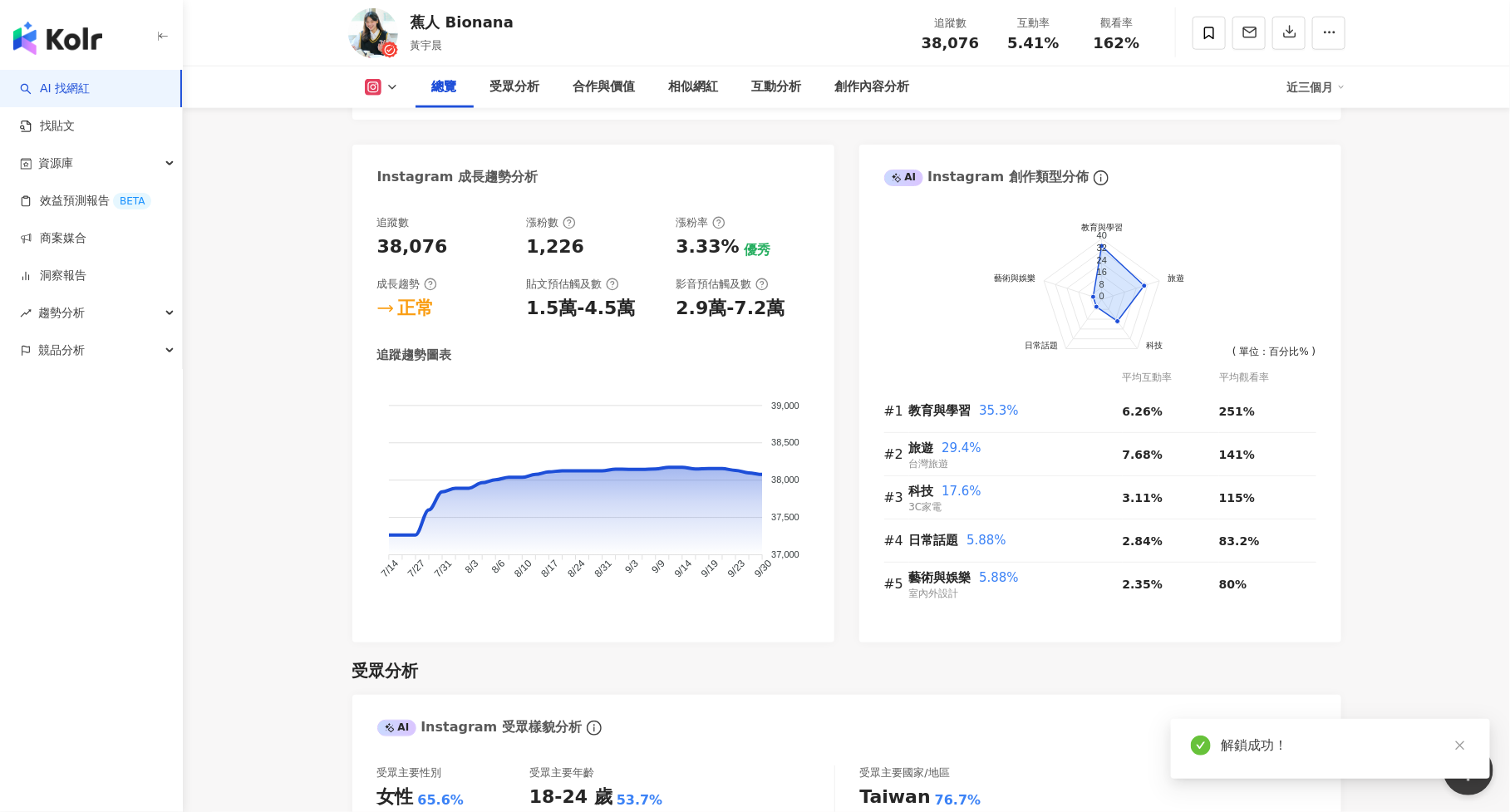
scroll to position [883, 0]
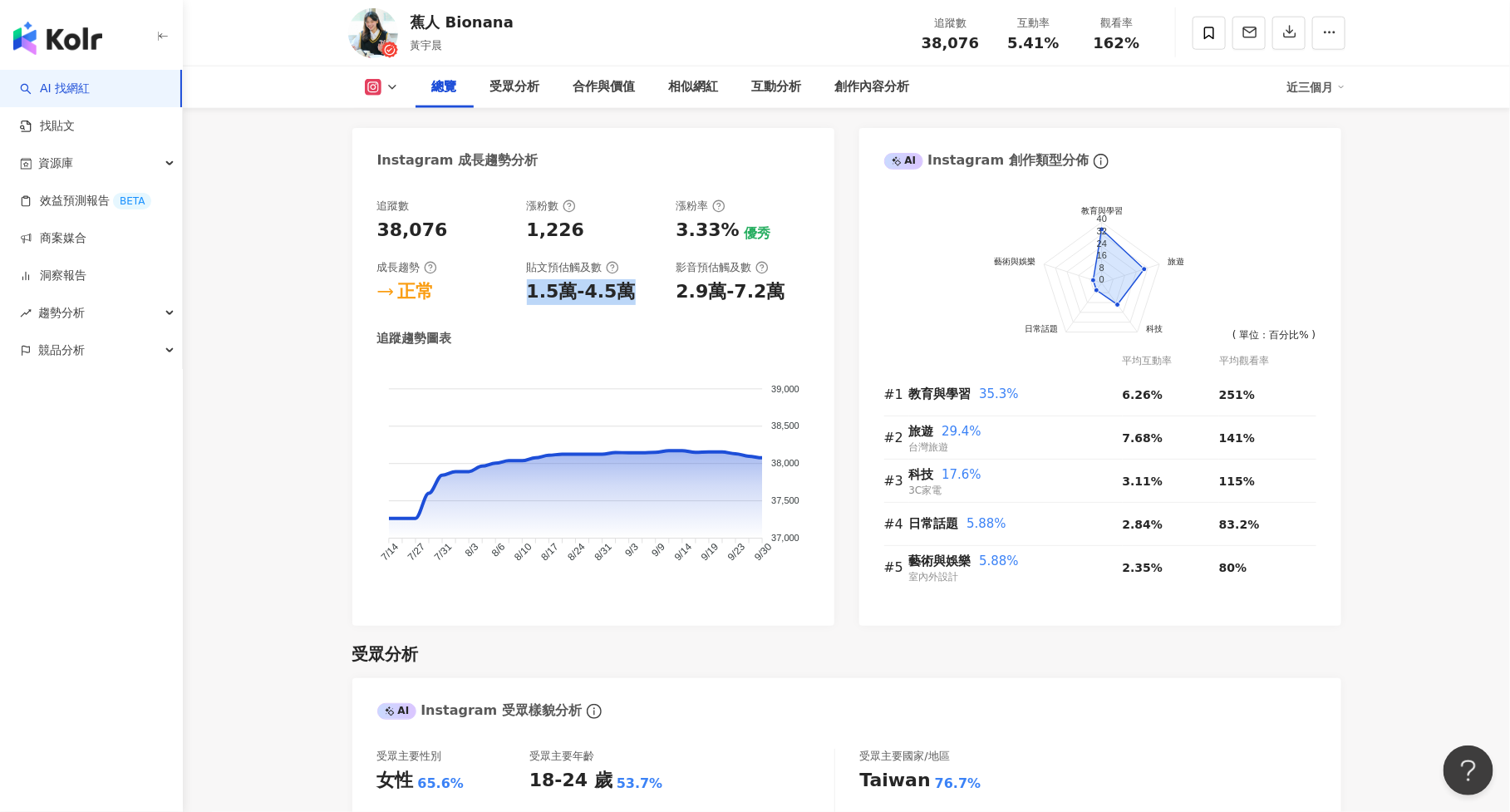
drag, startPoint x: 526, startPoint y: 294, endPoint x: 630, endPoint y: 294, distance: 104.0
click at [630, 294] on div "1.5萬-4.5萬" at bounding box center [593, 292] width 133 height 25
drag, startPoint x: 676, startPoint y: 294, endPoint x: 836, endPoint y: 294, distance: 160.0
click at [836, 294] on div "Instagram 網紅基本資料 性別 女 主要語言 繁體中文 95.3% 網紅類型 職場 · 彩妝 · 狗 · 教育與學習 · 命理占卜 · 運動 · 旅遊…" at bounding box center [846, 2] width 989 height 1246
copy div "2.9萬-7.2萬"
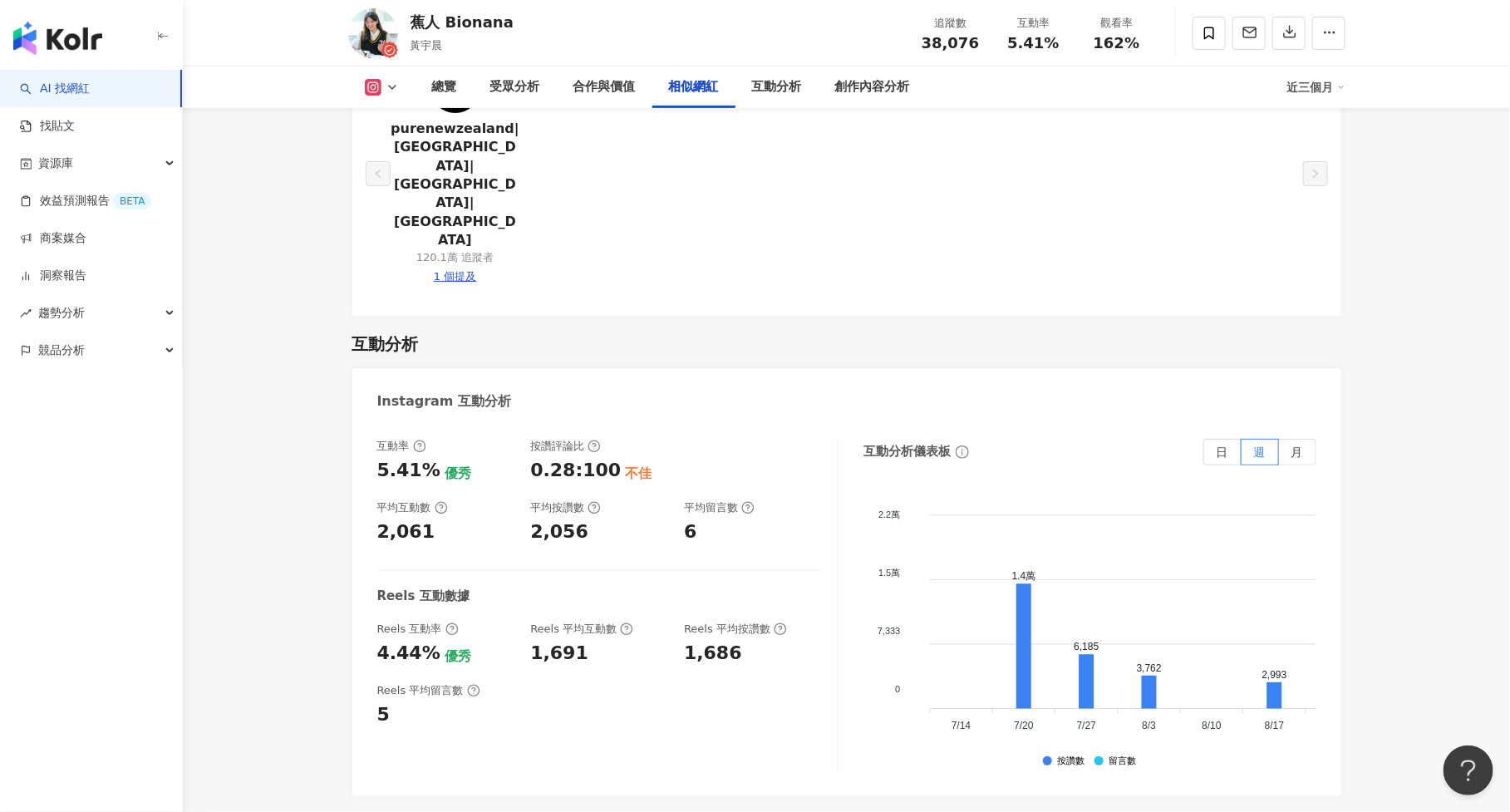
scroll to position [3248, 0]
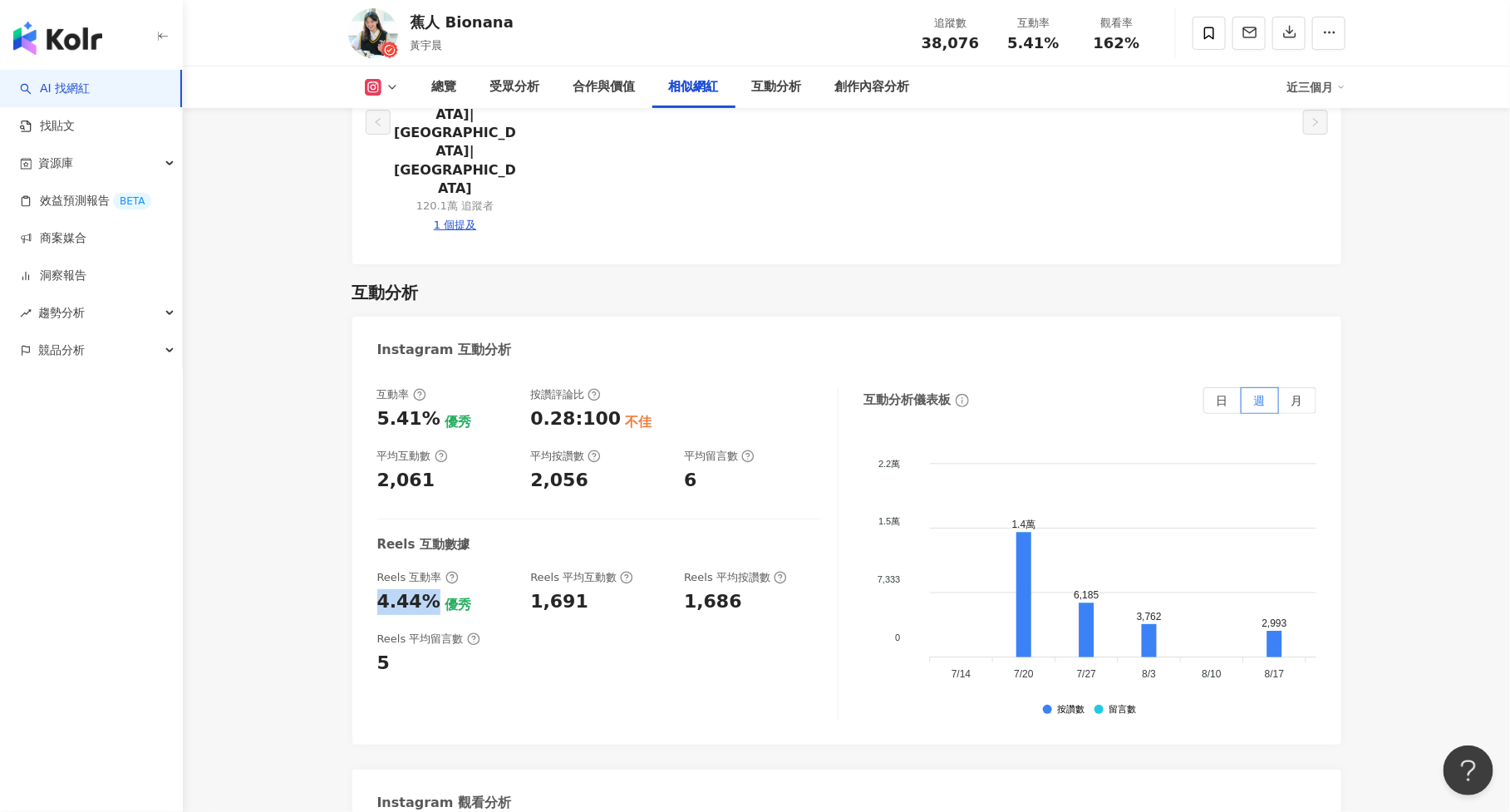
drag, startPoint x: 377, startPoint y: 529, endPoint x: 426, endPoint y: 529, distance: 49.0
click at [426, 589] on div "4.44%" at bounding box center [409, 602] width 63 height 25
copy div "4.44%"
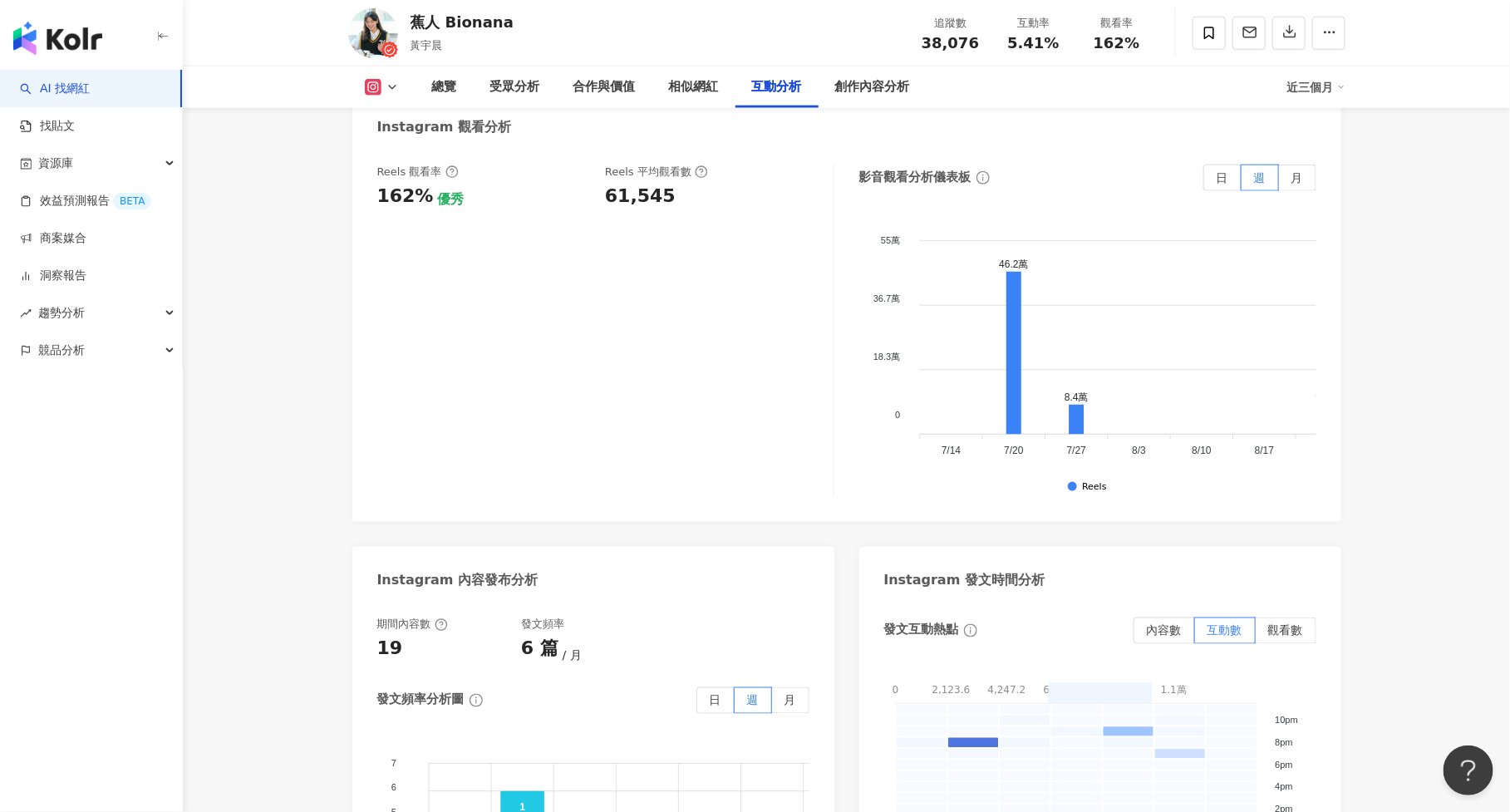
scroll to position [3857, 0]
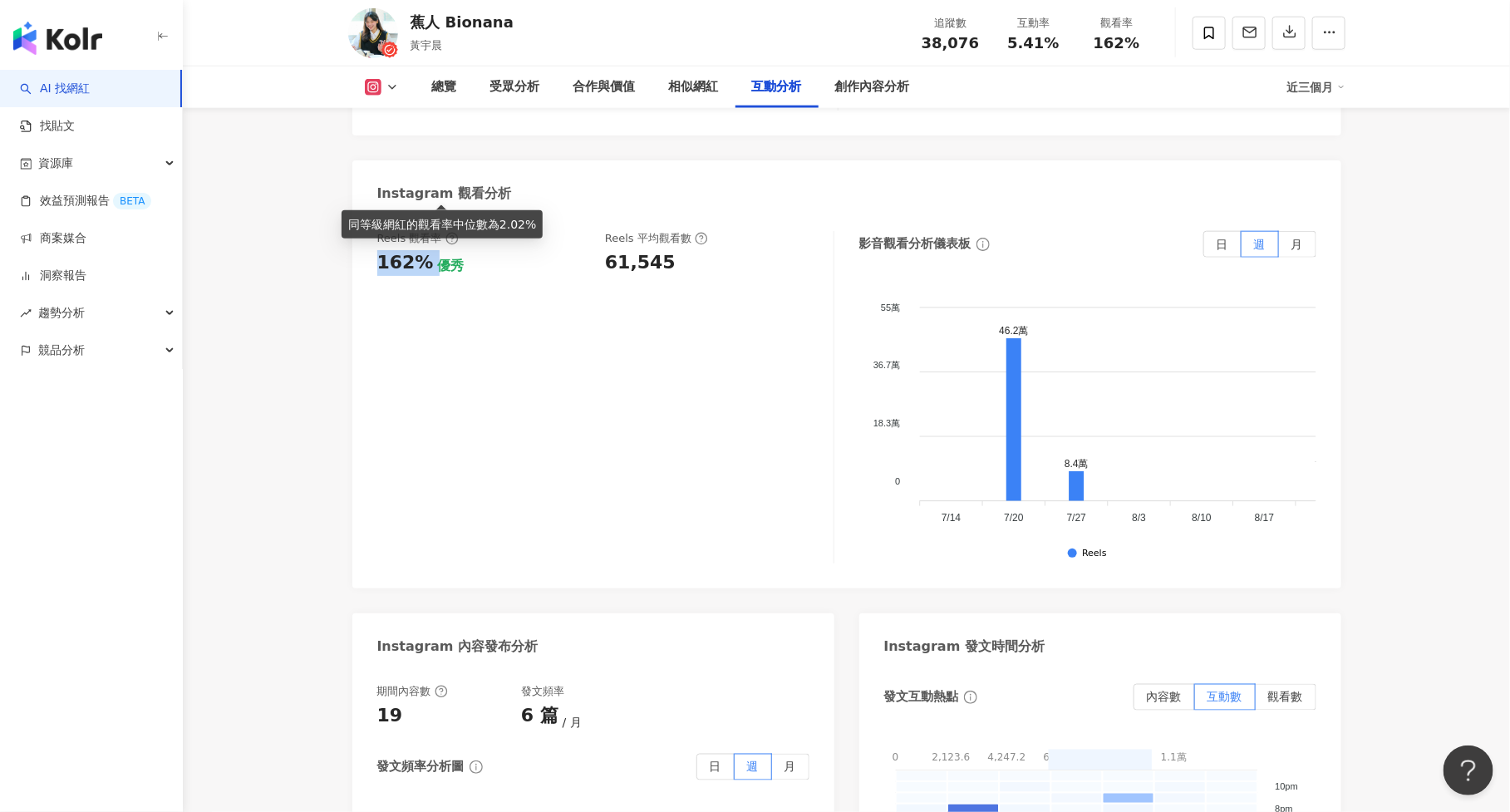
copy div "162%"
drag, startPoint x: 374, startPoint y: 187, endPoint x: 431, endPoint y: 193, distance: 57.3
click at [431, 215] on div "Reels 觀看率 162% 優秀 Reels 平均觀看數 61,545 影音觀看分析儀表板 日 週 月 55萬 55萬 36.7萬 36.7萬 18.3萬 …" at bounding box center [846, 401] width 989 height 374
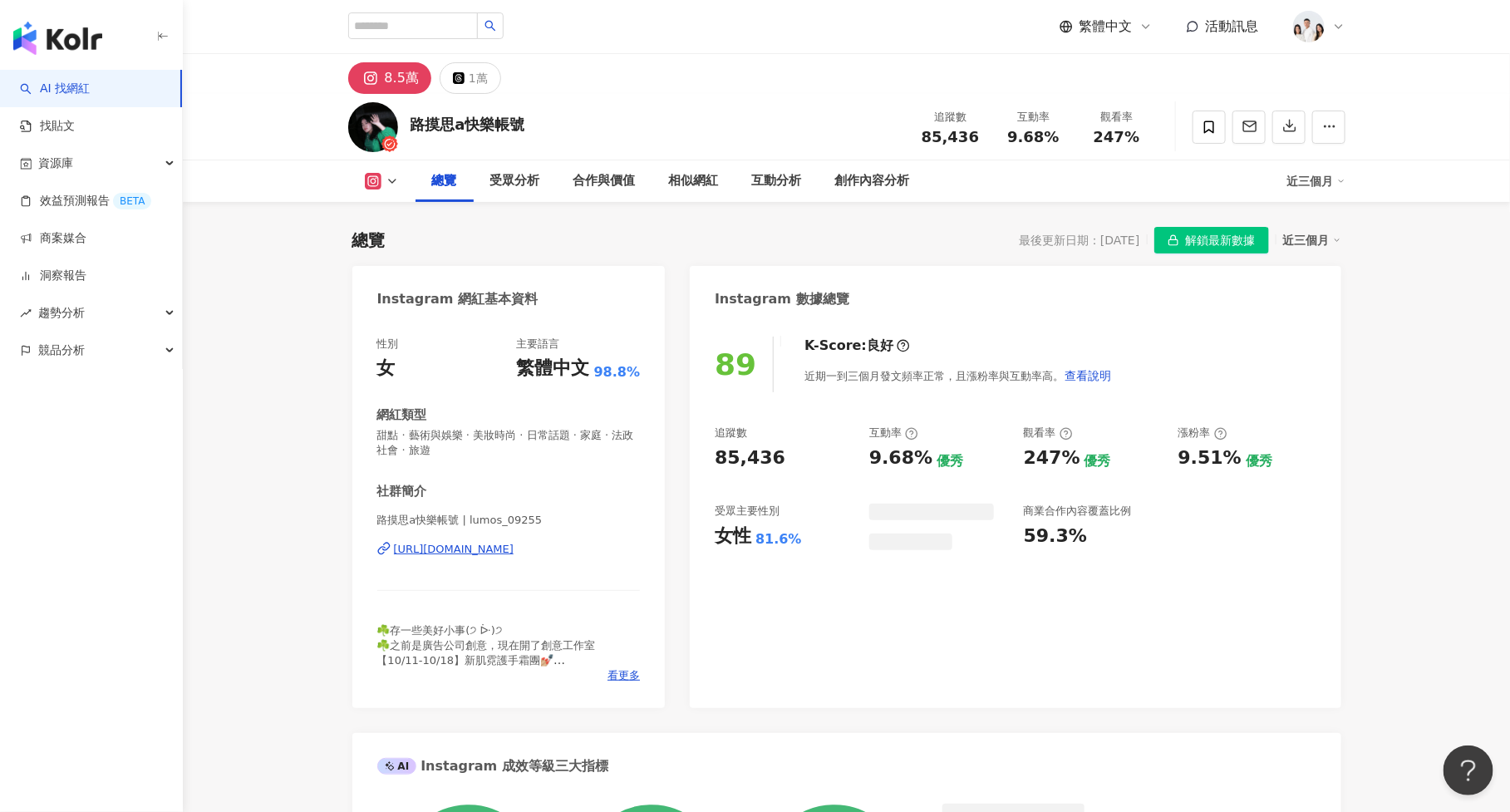
scroll to position [102, 0]
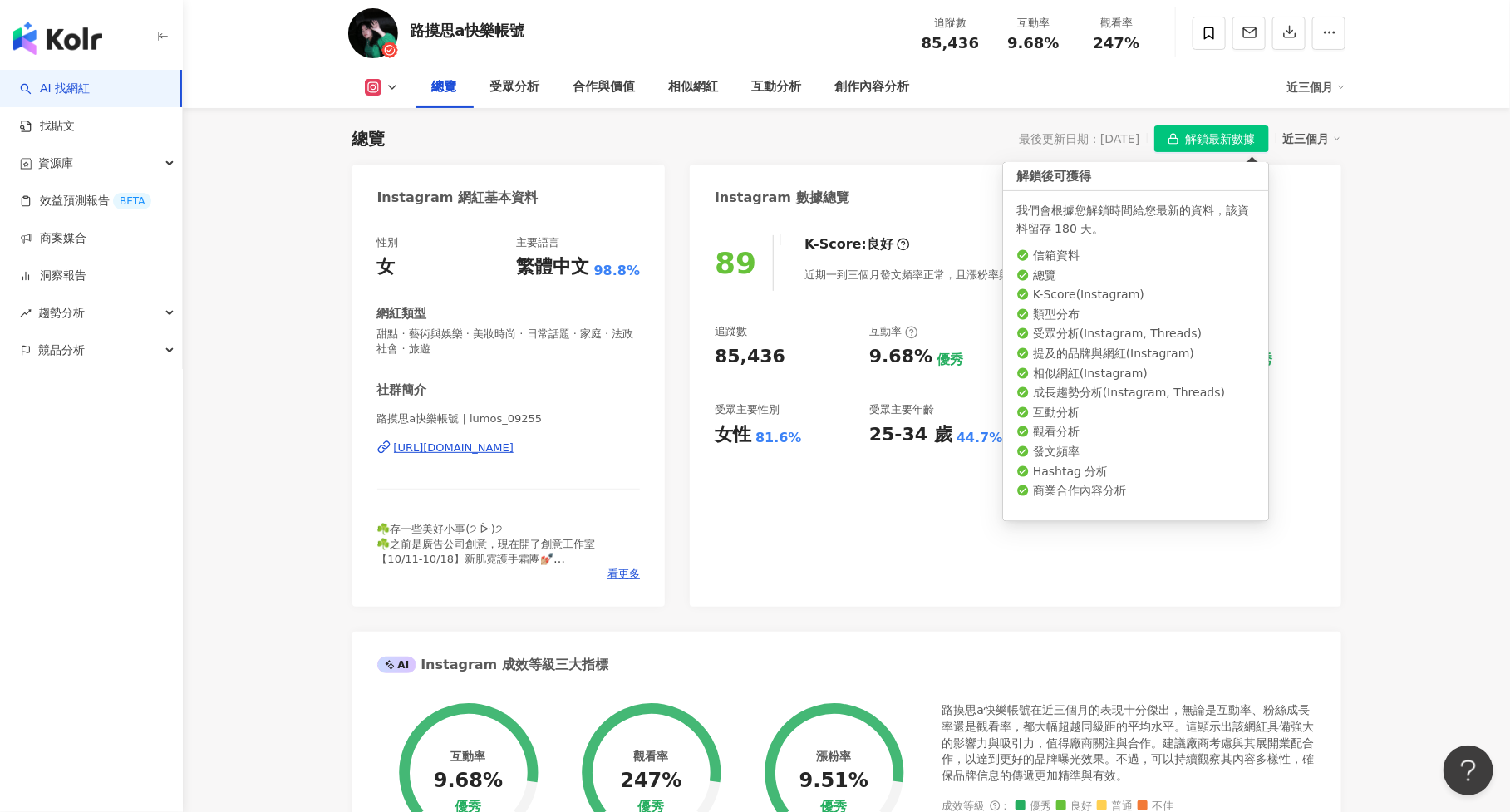
click at [1211, 140] on span "解鎖最新數據" at bounding box center [1221, 139] width 70 height 26
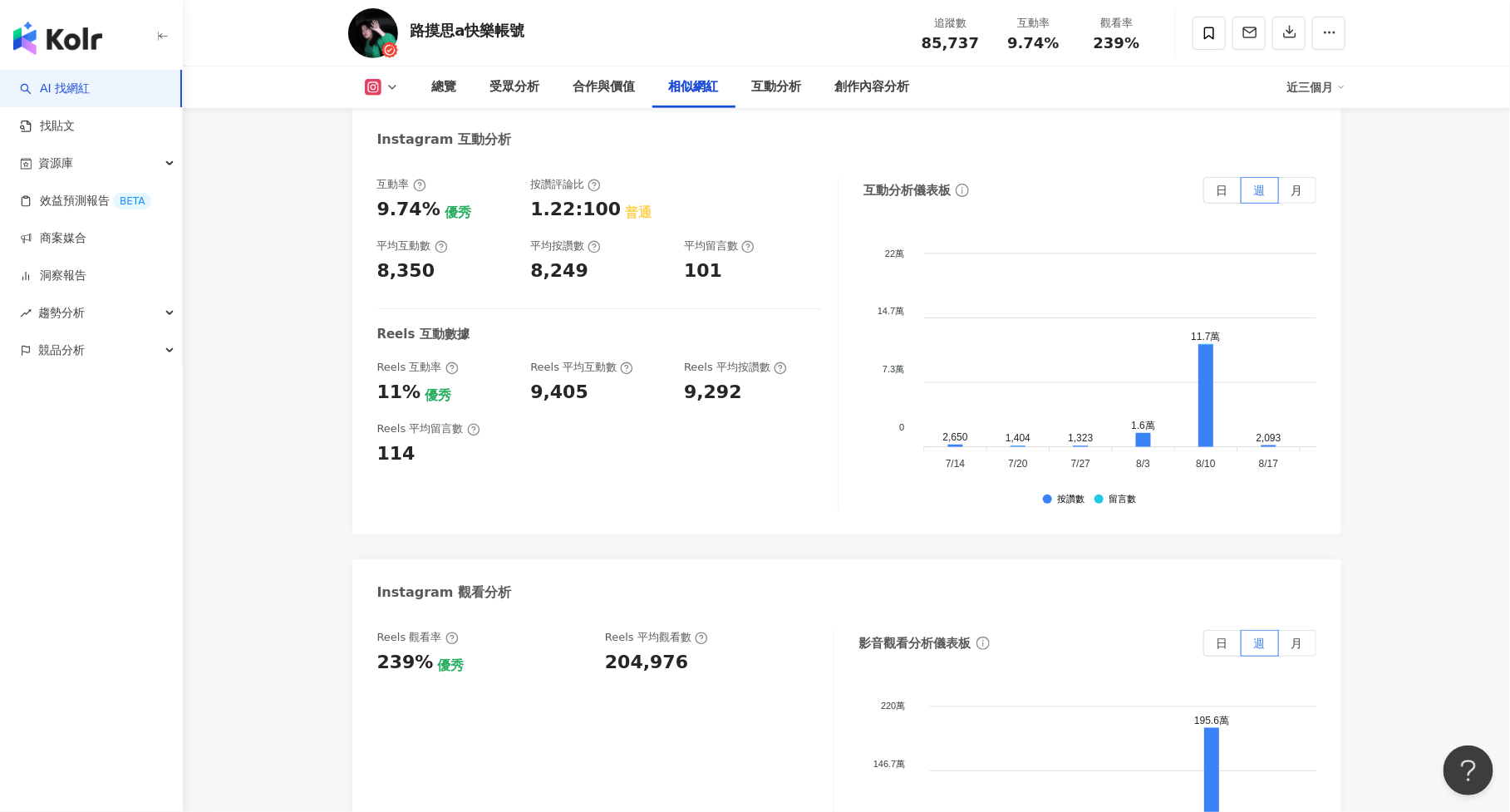
scroll to position [3364, 0]
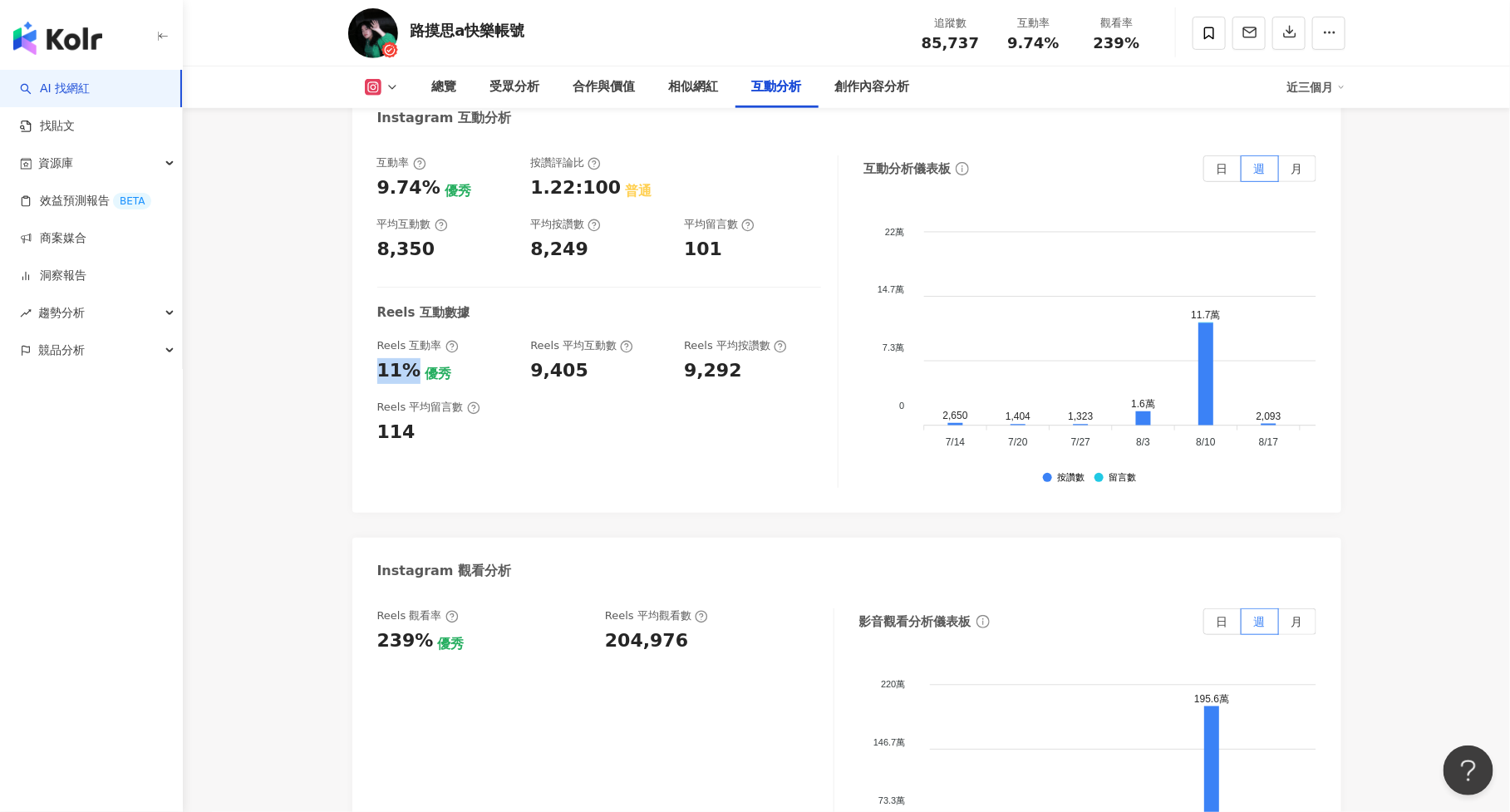
drag, startPoint x: 379, startPoint y: 348, endPoint x: 413, endPoint y: 348, distance: 34.0
click at [413, 358] on div "11% 優秀" at bounding box center [446, 371] width 138 height 25
copy div "11%"
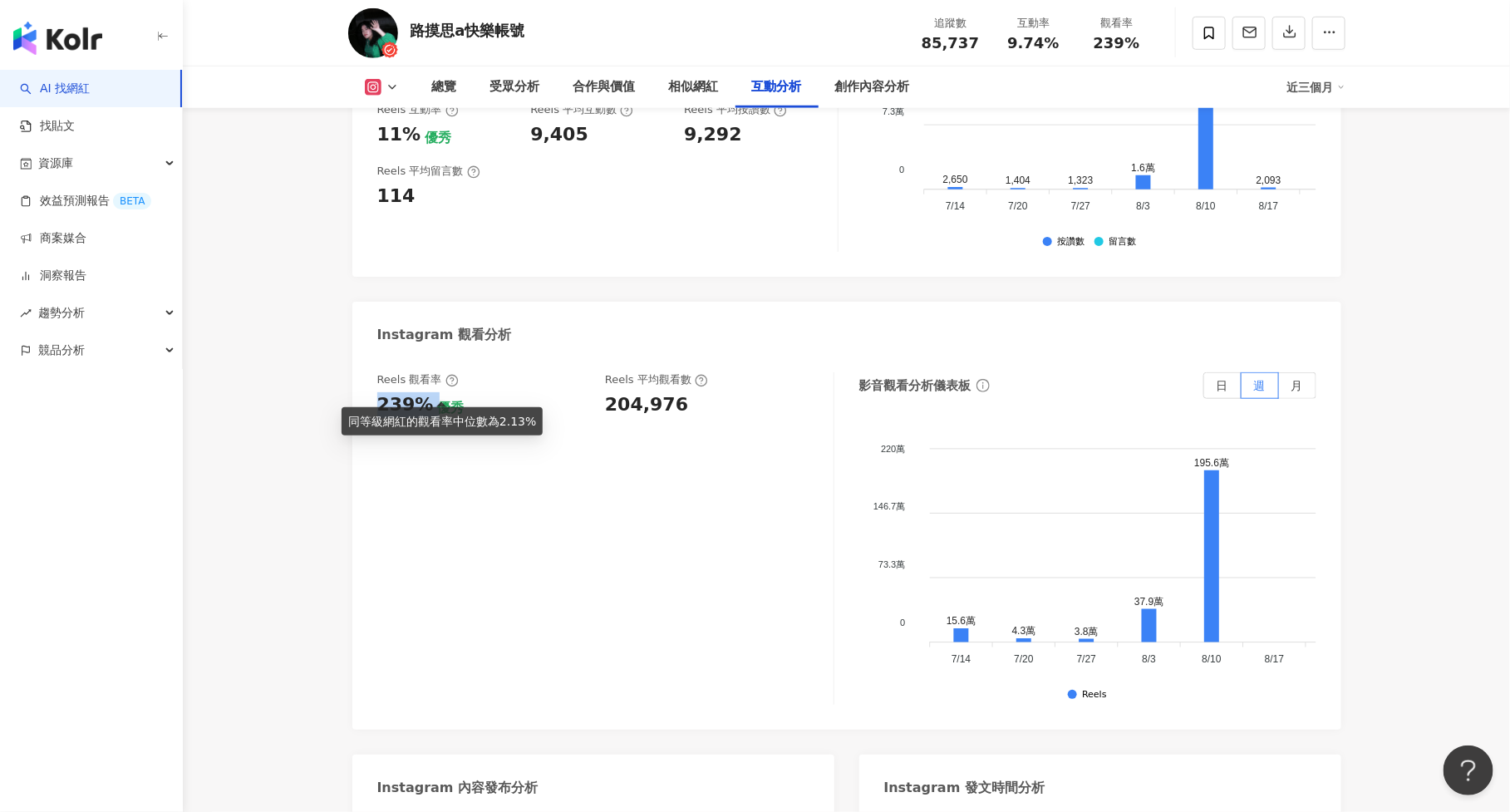
drag, startPoint x: 377, startPoint y: 384, endPoint x: 429, endPoint y: 384, distance: 52.0
click at [429, 392] on div "239% 優秀" at bounding box center [483, 405] width 212 height 25
copy div "239%"
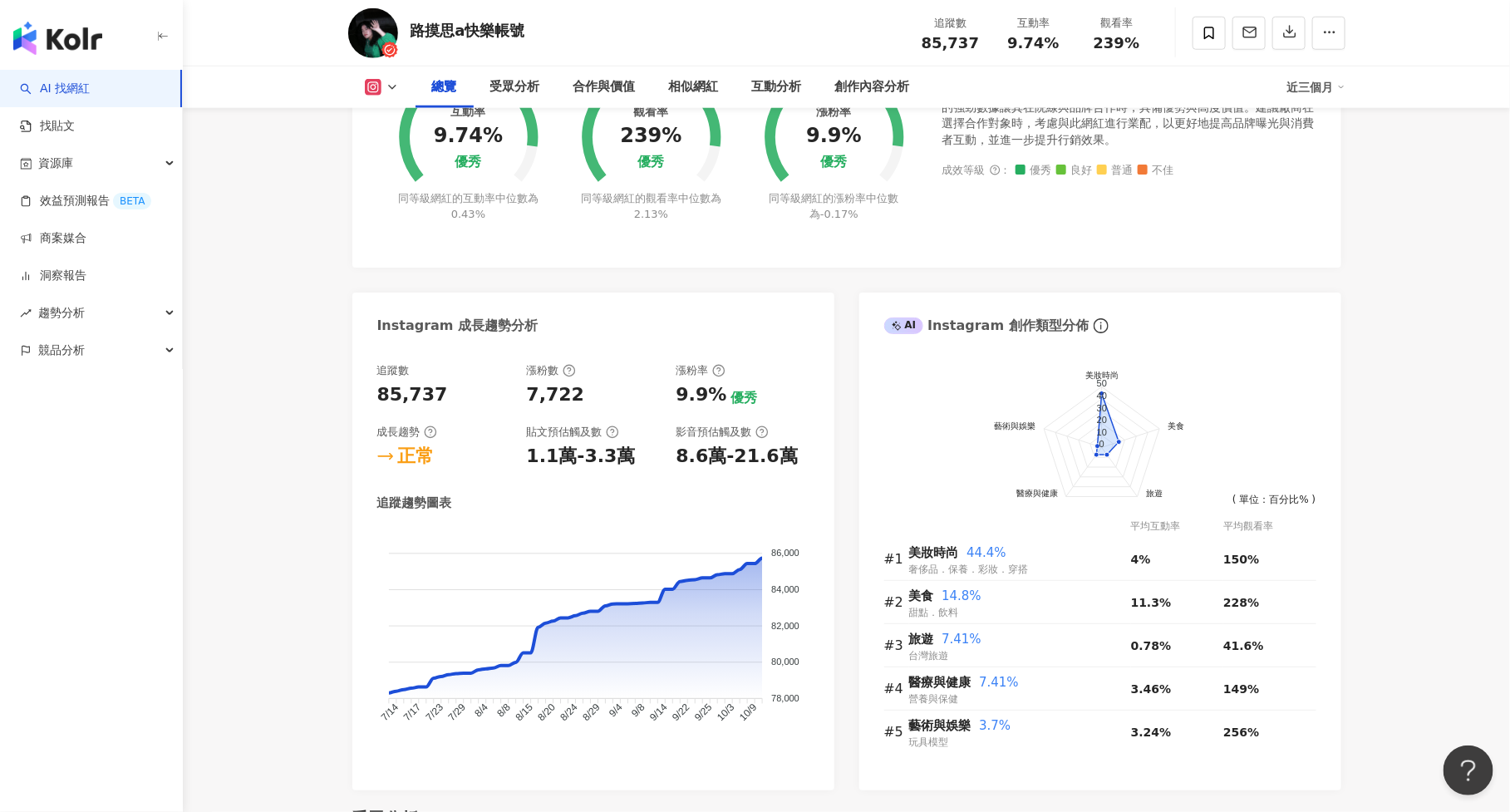
scroll to position [747, 0]
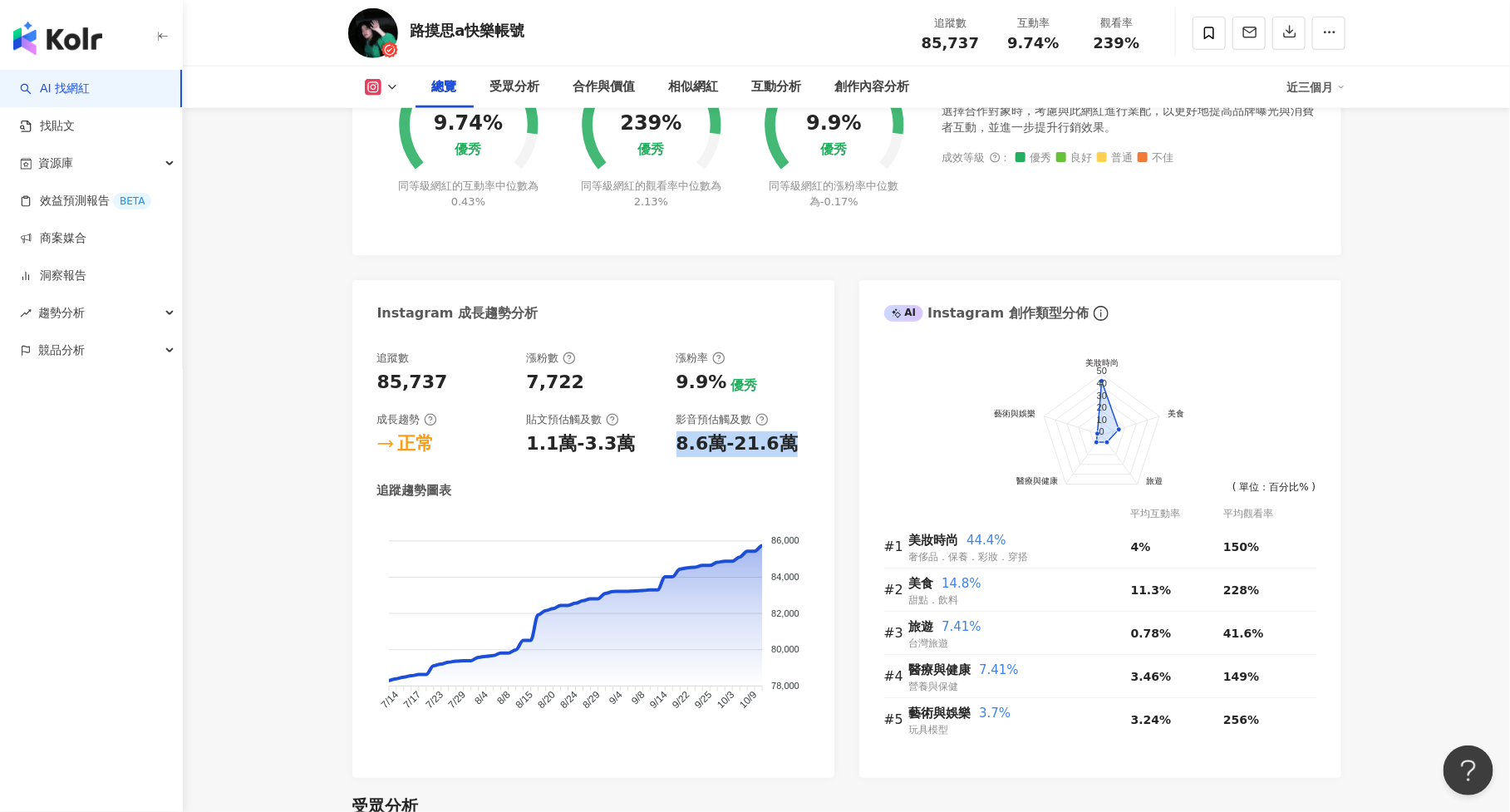
drag, startPoint x: 678, startPoint y: 441, endPoint x: 810, endPoint y: 440, distance: 132.0
click at [810, 440] on div "追蹤數 85,737 漲粉數 7,722 漲粉率 9.9% 優秀 成長趨勢 正常 貼文預估觸及數 1.1萬-3.3萬 影音預估觸及數 8.6萬-21.6萬 追…" at bounding box center [593, 555] width 482 height 444
copy div "8.6萬-21.6萬"
